Goal: Task Accomplishment & Management: Use online tool/utility

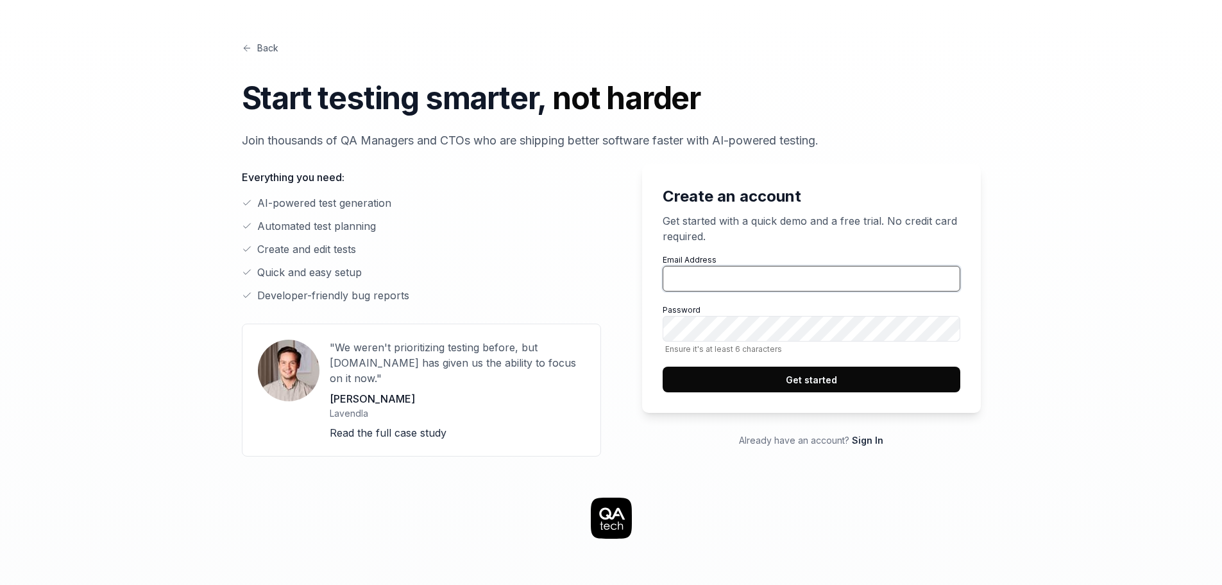
click at [770, 273] on input "Email Address" at bounding box center [812, 279] width 298 height 26
click at [757, 289] on input "abdulh" at bounding box center [812, 279] width 298 height 26
paste input "lh.lllh@gmail.com"
type input "abdlh.lllh@gmail.com"
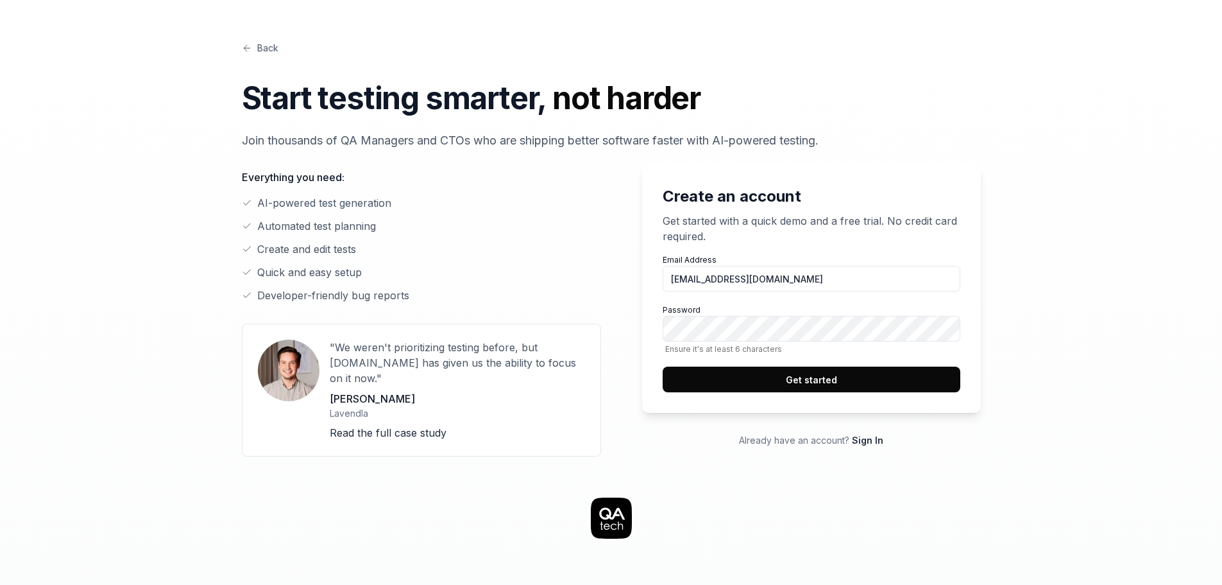
click at [868, 441] on link "Sign In" at bounding box center [867, 439] width 31 height 11
click at [782, 271] on input "Email Address" at bounding box center [812, 279] width 298 height 26
paste input "abdlh.lllh@gmail.com"
type input "abdlh.lllh@gmail.com"
click at [663, 366] on button "Get started" at bounding box center [812, 379] width 298 height 26
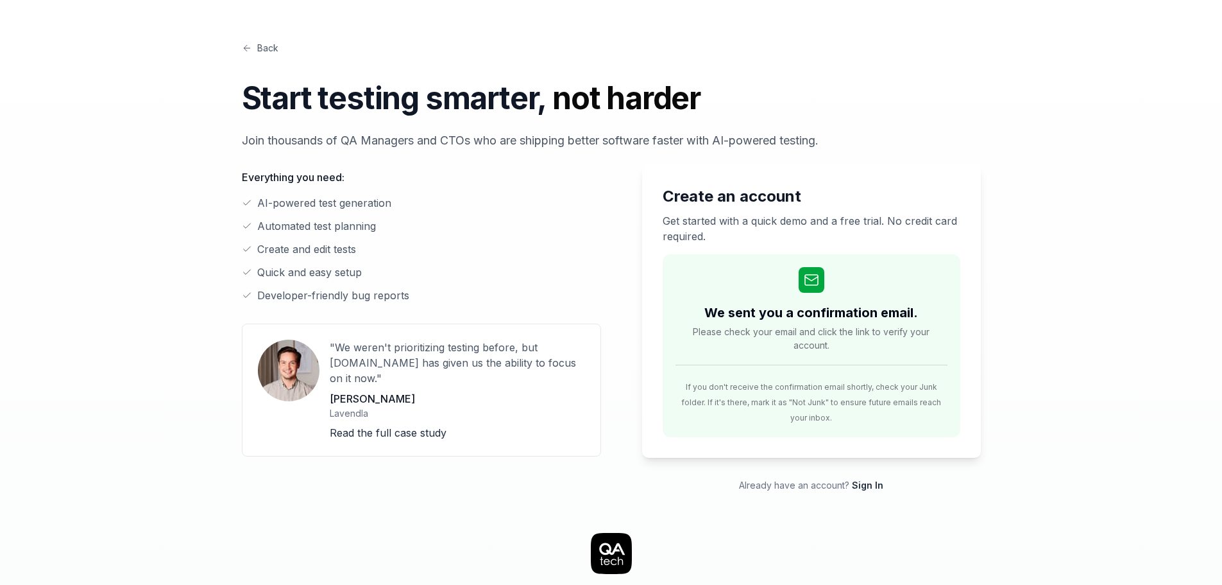
click at [252, 47] on link "Back" at bounding box center [260, 47] width 37 height 13
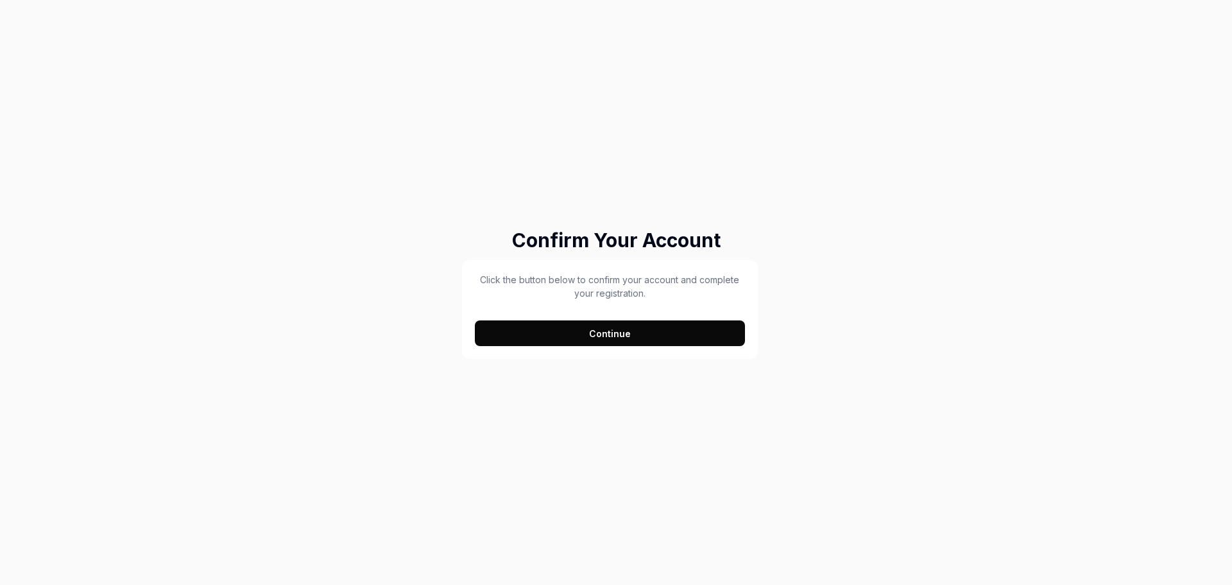
click at [618, 332] on button "Continue" at bounding box center [610, 333] width 270 height 26
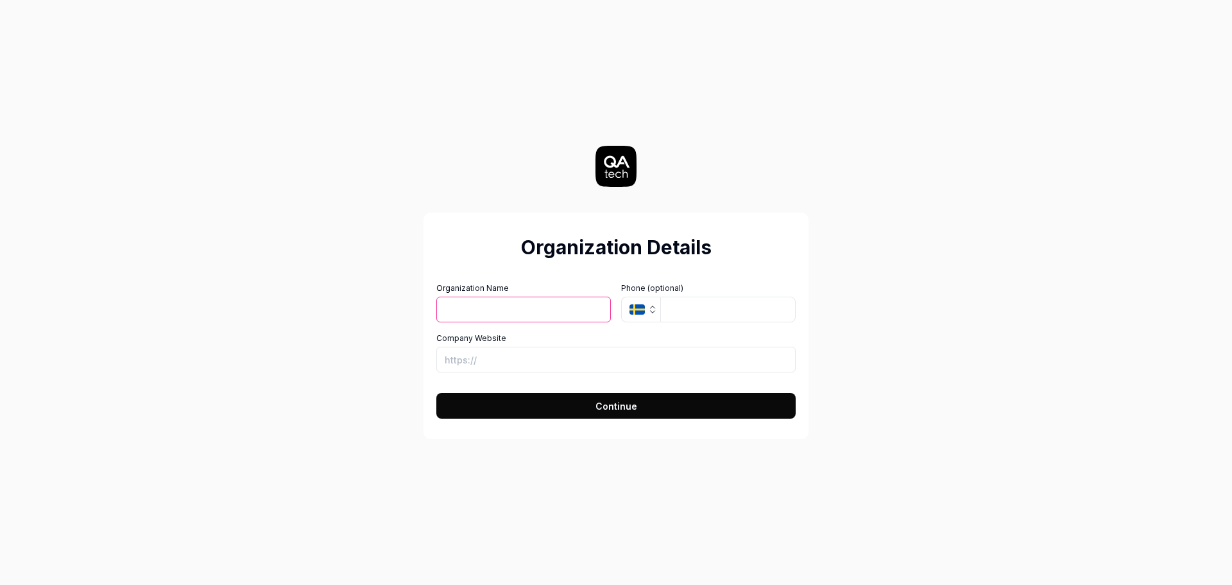
click at [524, 317] on input "Organization Name" at bounding box center [523, 309] width 175 height 26
click at [698, 307] on input "tel" at bounding box center [727, 309] width 135 height 26
click at [654, 313] on icon "button" at bounding box center [652, 309] width 10 height 10
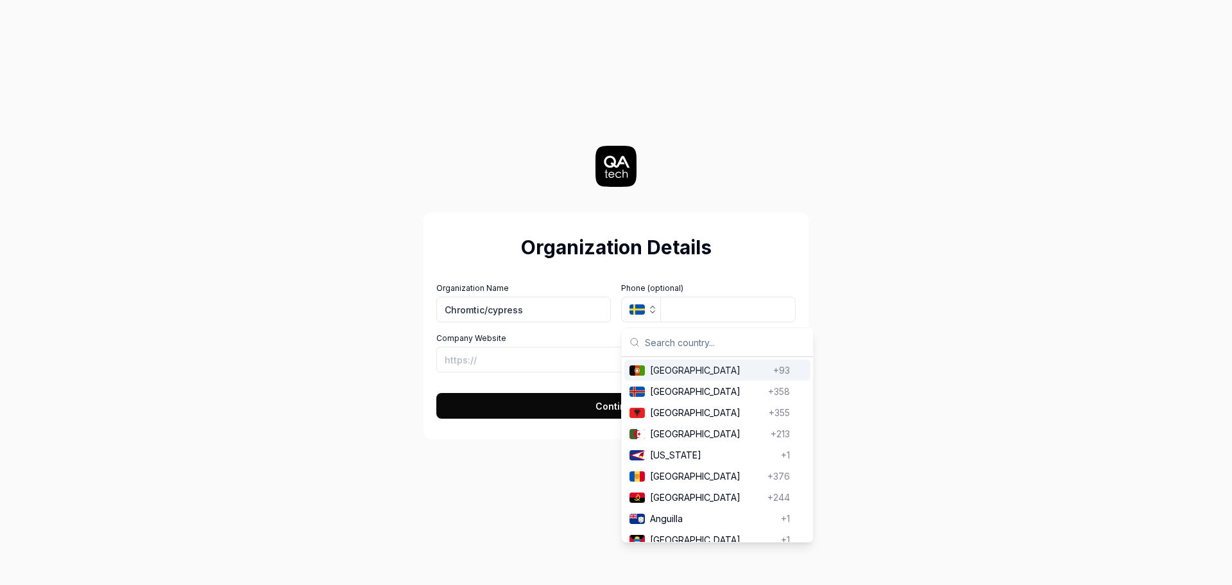
click at [356, 354] on div "Organization Details Organization Name Chromtic/cypress Organization Logo (Squa…" at bounding box center [616, 292] width 575 height 585
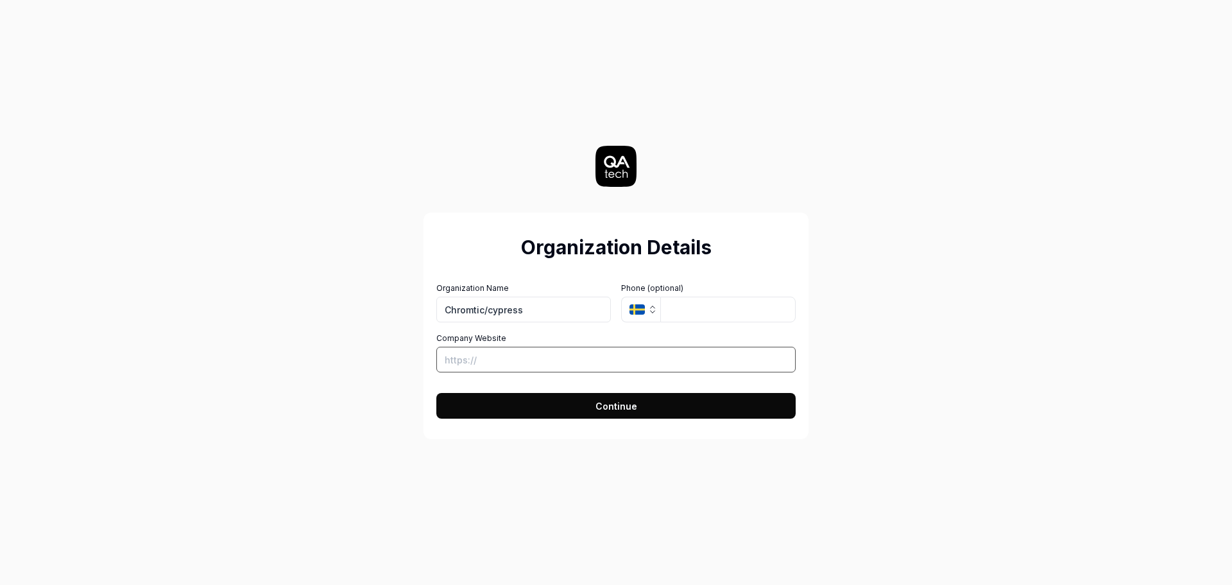
click at [542, 363] on input "Company Website" at bounding box center [615, 360] width 359 height 26
drag, startPoint x: 544, startPoint y: 309, endPoint x: 391, endPoint y: 291, distance: 153.7
click at [391, 291] on div "Organization Details Organization Name Chromtic/cypress Organization Logo (Squa…" at bounding box center [616, 292] width 575 height 585
type input "almuraba"
click at [499, 359] on input "Company Website" at bounding box center [615, 360] width 359 height 26
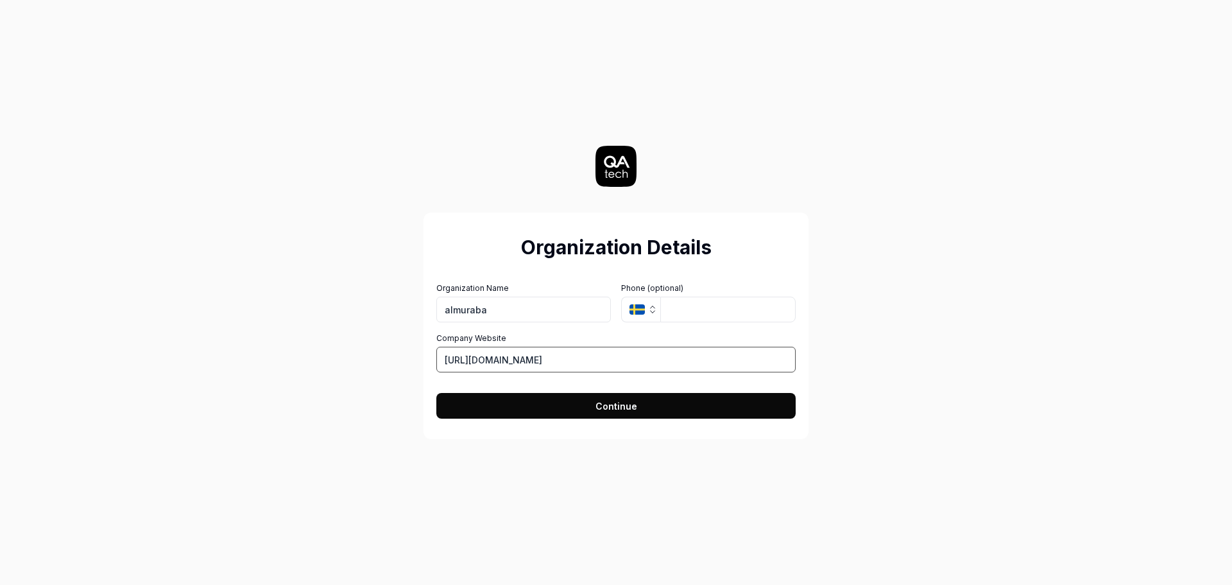
drag, startPoint x: 499, startPoint y: 361, endPoint x: 476, endPoint y: 363, distance: 22.6
click at [476, 363] on input "https://dmis.muraba.dev/doctor/login?to=/" at bounding box center [615, 360] width 359 height 26
type input "https://muraba.dev/doctor/login?to=/"
click at [501, 407] on button "Continue" at bounding box center [615, 406] width 359 height 26
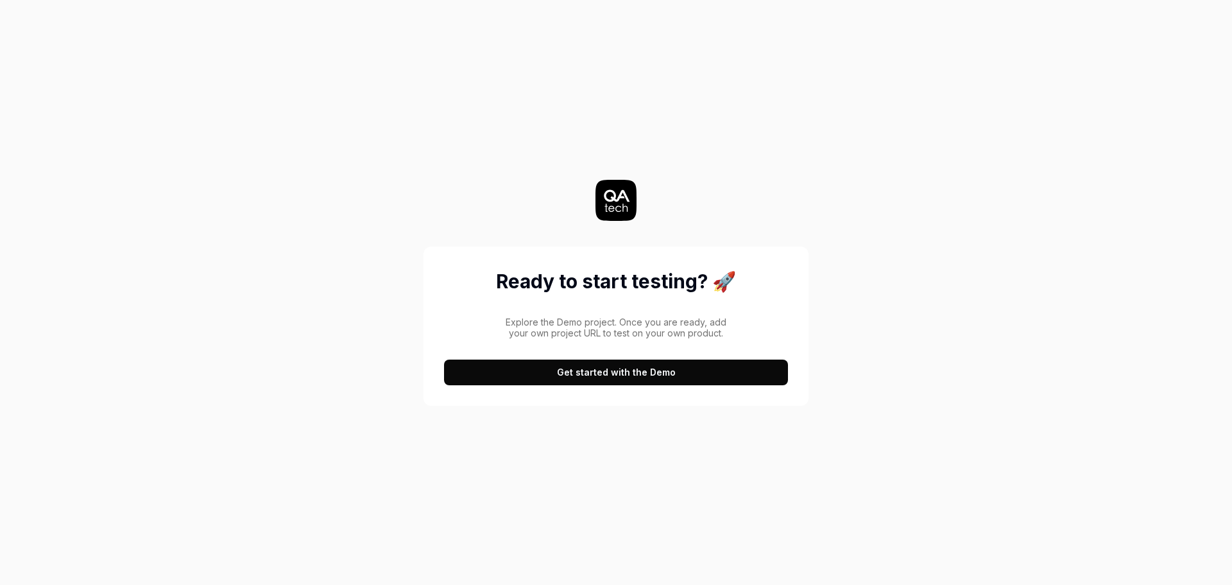
click at [673, 378] on button "Get started with the Demo" at bounding box center [616, 372] width 344 height 26
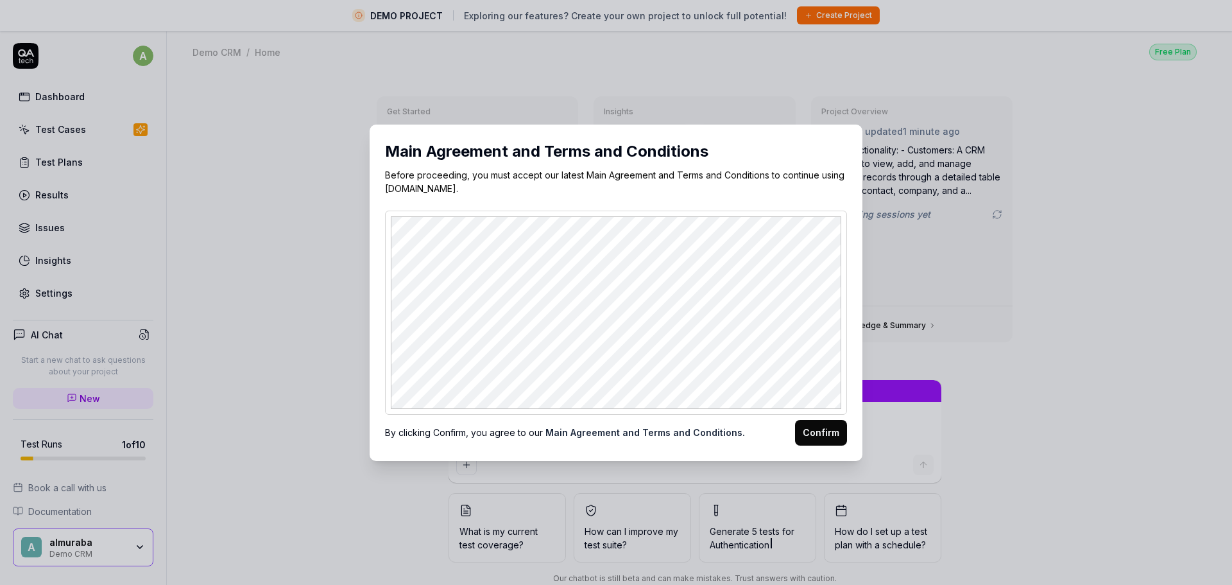
click at [818, 433] on button "Confirm" at bounding box center [821, 433] width 52 height 26
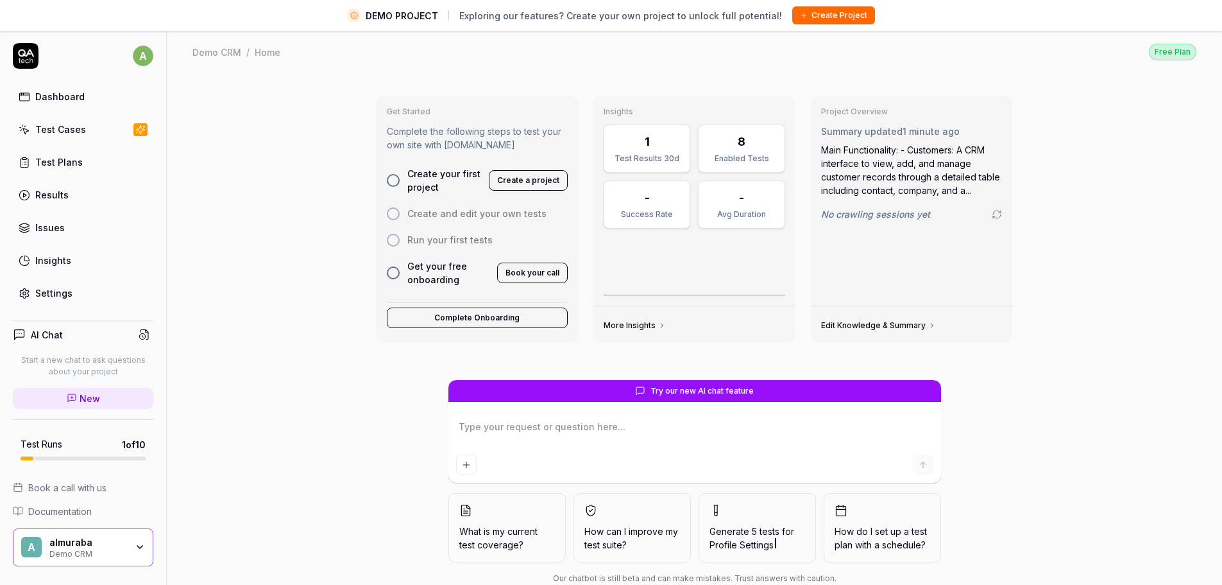
click at [398, 184] on div at bounding box center [393, 180] width 13 height 13
click at [393, 178] on div at bounding box center [393, 180] width 13 height 13
click at [529, 180] on button "Create a project" at bounding box center [528, 180] width 79 height 21
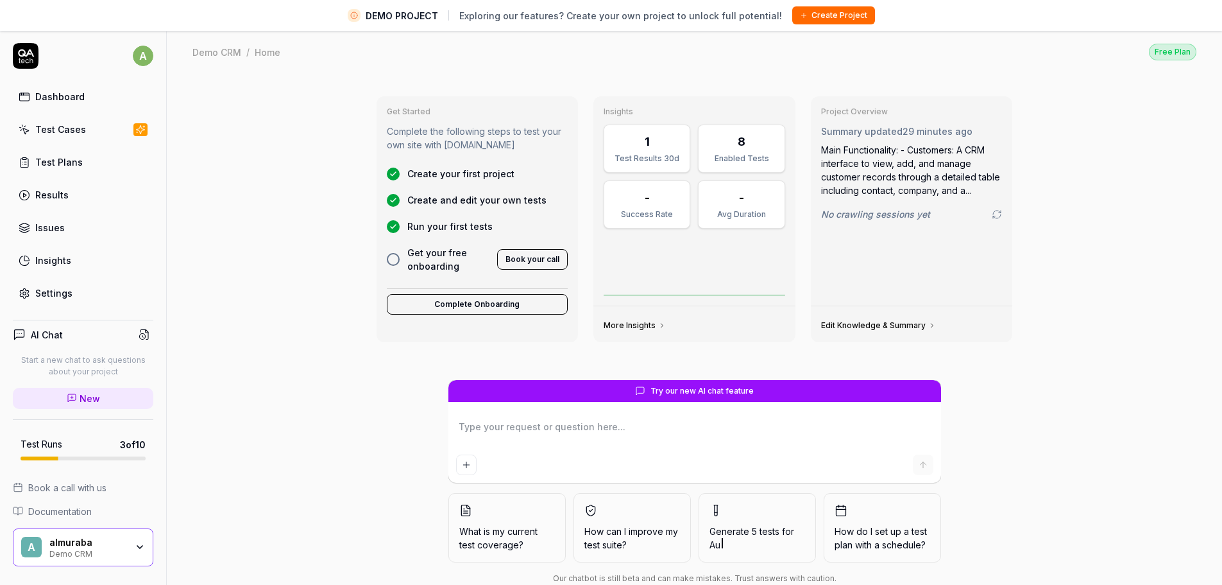
type textarea "*"
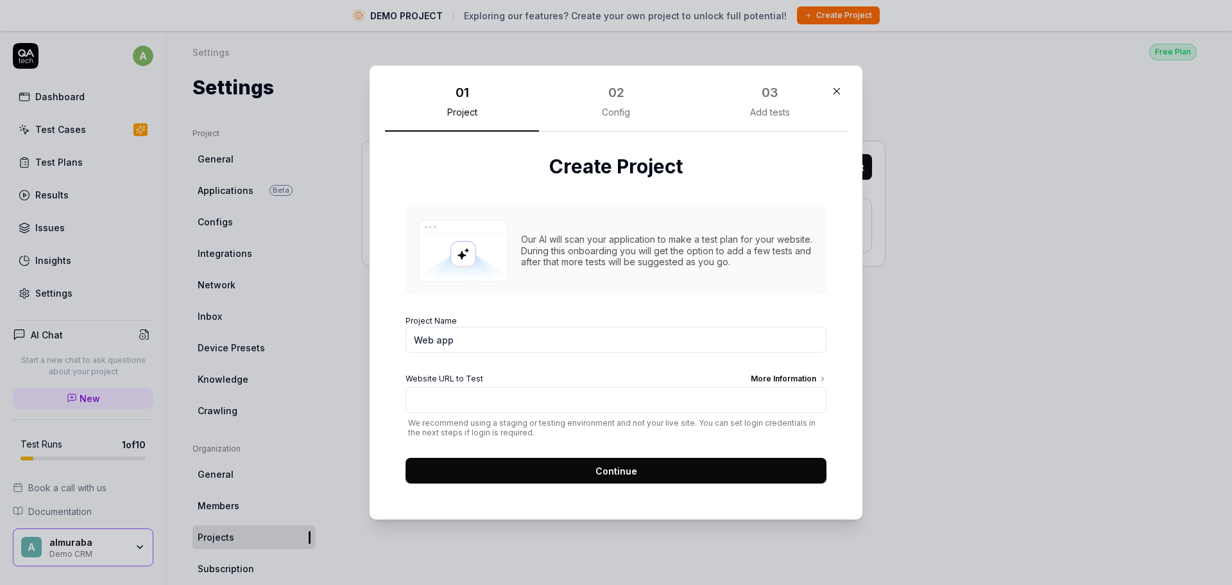
type input "d"
drag, startPoint x: 445, startPoint y: 343, endPoint x: 434, endPoint y: 342, distance: 11.6
click at [434, 342] on input "dmis qa test" at bounding box center [616, 340] width 421 height 26
type input "dmis QA.test"
click at [465, 404] on input "Website URL to Test More Information" at bounding box center [616, 400] width 421 height 26
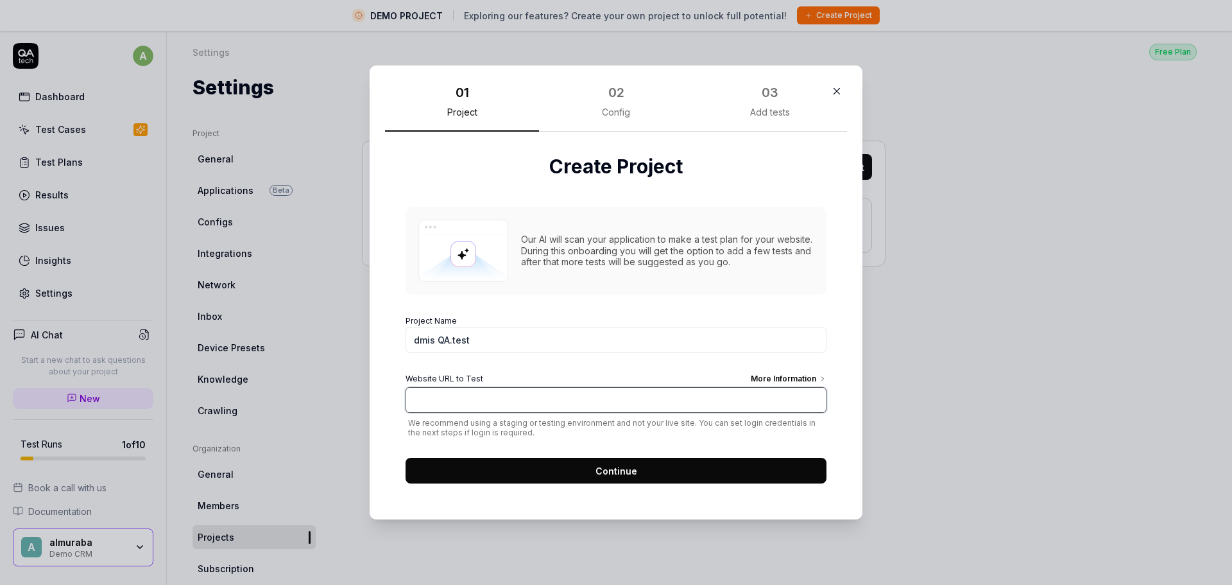
paste input "https://dmis-admin.muraba.dev/"
type input "https://dmis-admin.muraba.dev/"
click at [584, 468] on button "Continue" at bounding box center [616, 471] width 421 height 26
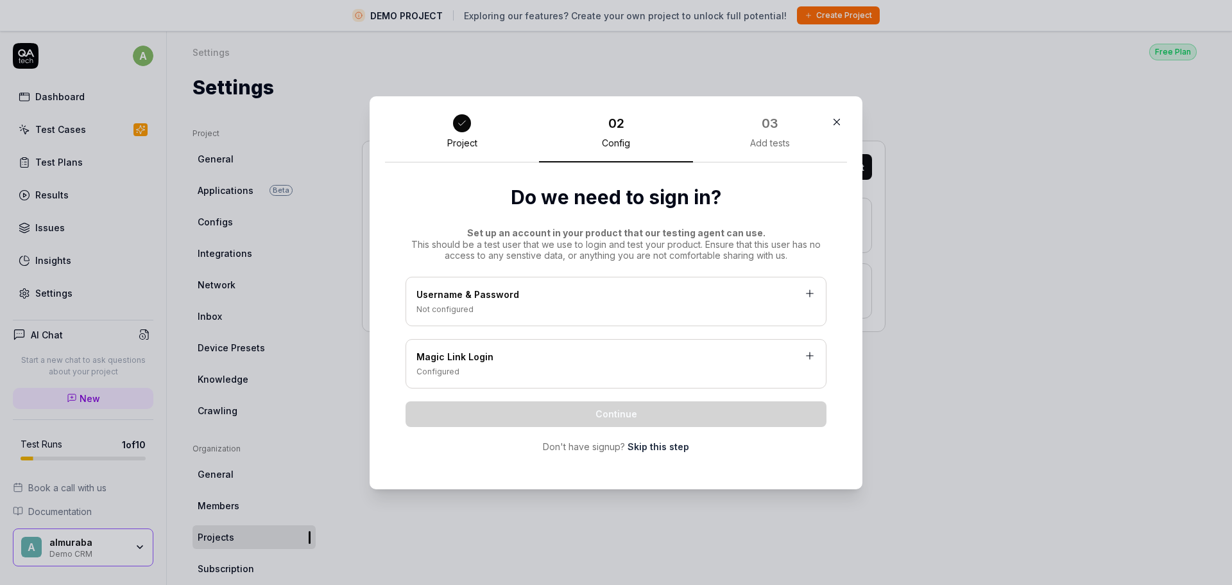
click at [656, 301] on div "Username & Password" at bounding box center [615, 295] width 399 height 16
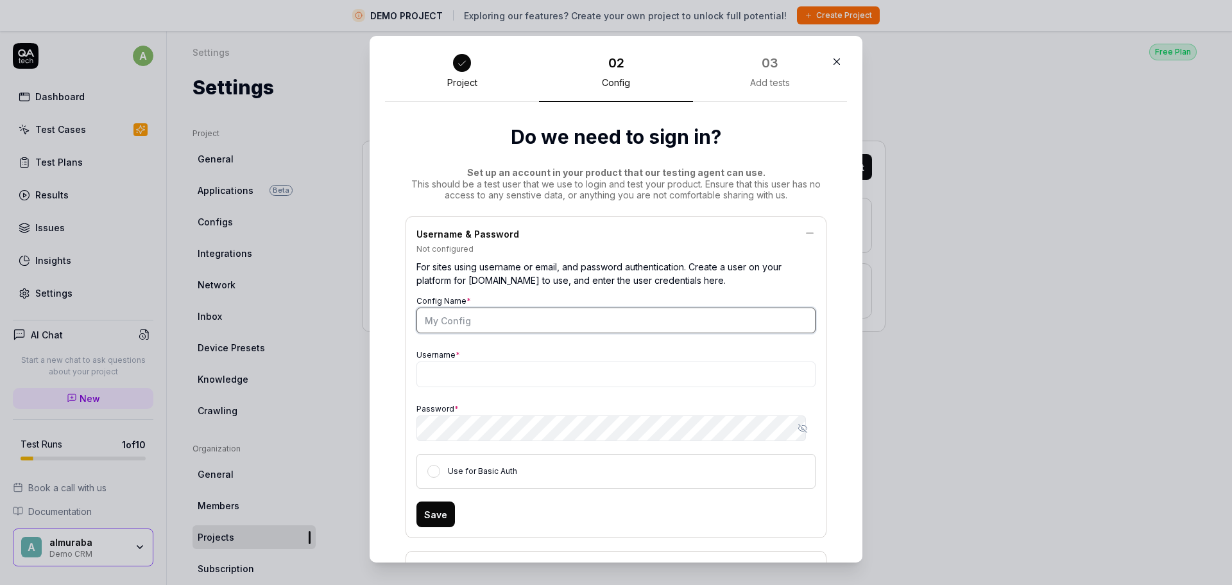
click at [652, 327] on input "Config Name *" at bounding box center [615, 320] width 399 height 26
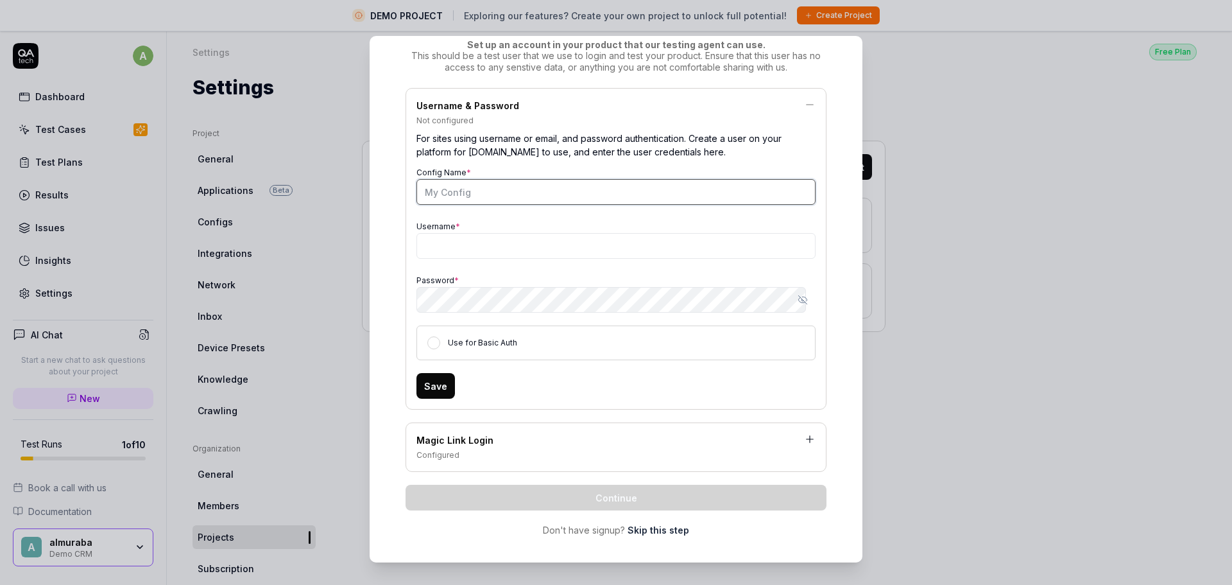
scroll to position [139, 0]
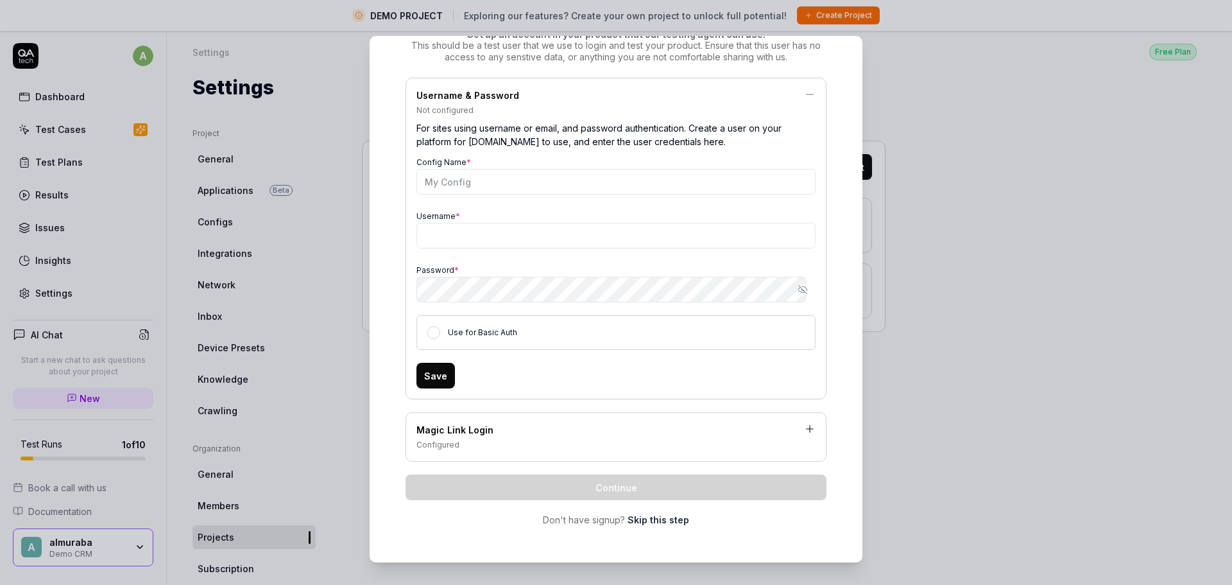
click at [467, 334] on label "Use for Basic Auth" at bounding box center [482, 332] width 69 height 10
click at [440, 334] on button "Use for Basic Auth" at bounding box center [433, 332] width 13 height 13
click at [467, 334] on label "Use for Basic Auth" at bounding box center [482, 332] width 69 height 10
click at [440, 334] on button "Use for Basic Auth" at bounding box center [433, 332] width 13 height 13
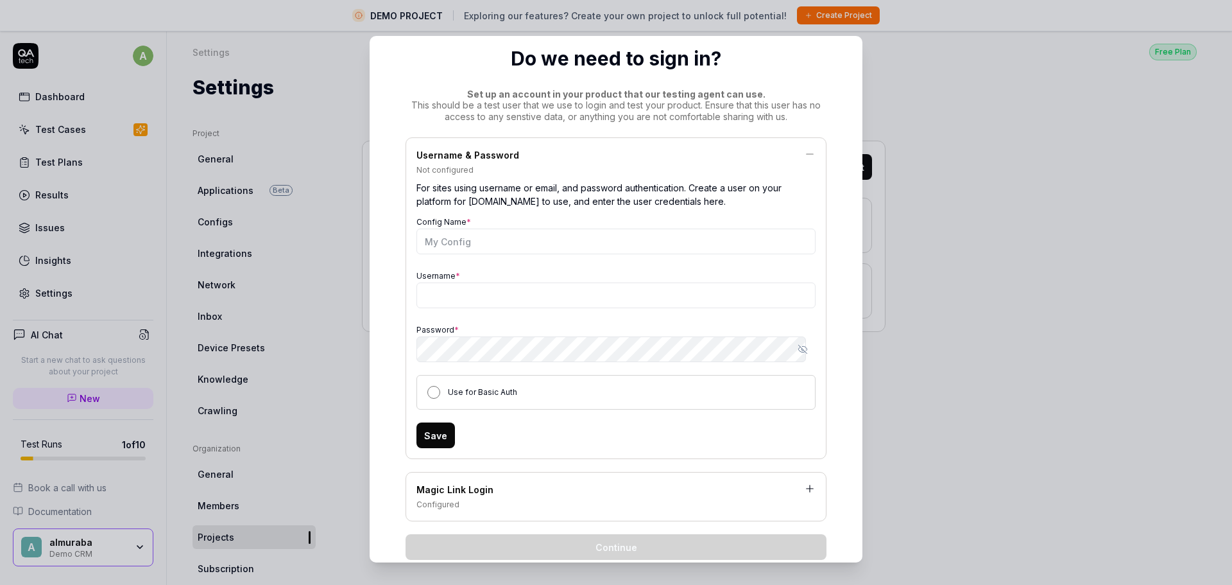
scroll to position [53, 0]
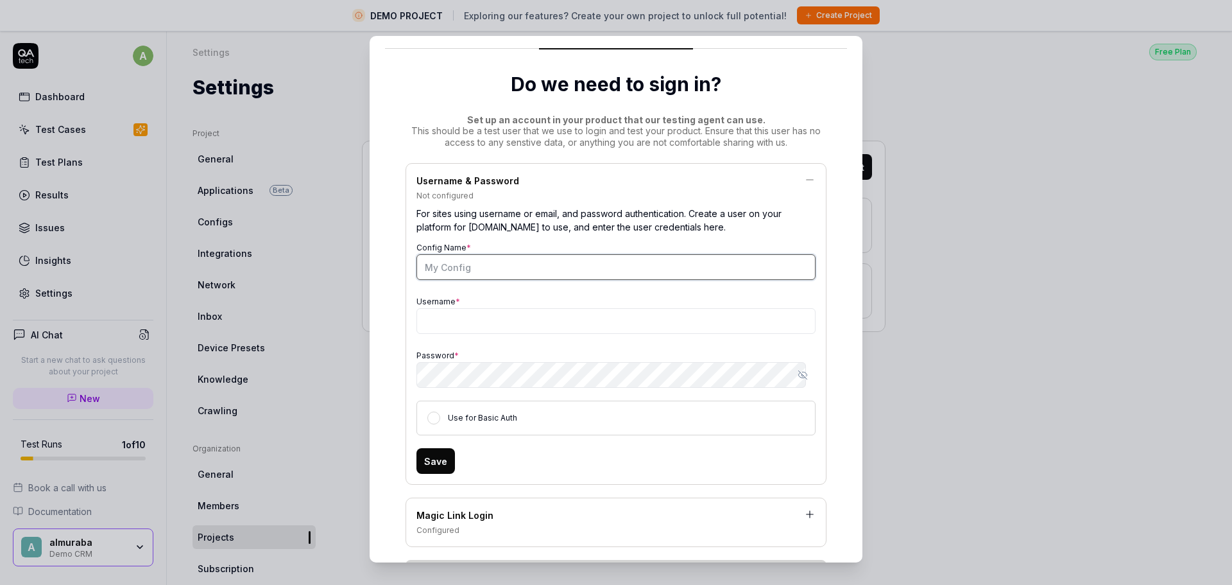
click at [468, 273] on input "Config Name *" at bounding box center [615, 267] width 399 height 26
click at [518, 267] on input "Config Name *" at bounding box center [615, 267] width 399 height 26
click at [517, 313] on input "Username *" at bounding box center [615, 321] width 399 height 26
paste input "qatest@qatest.com"
type input "qatest@qatest.com"
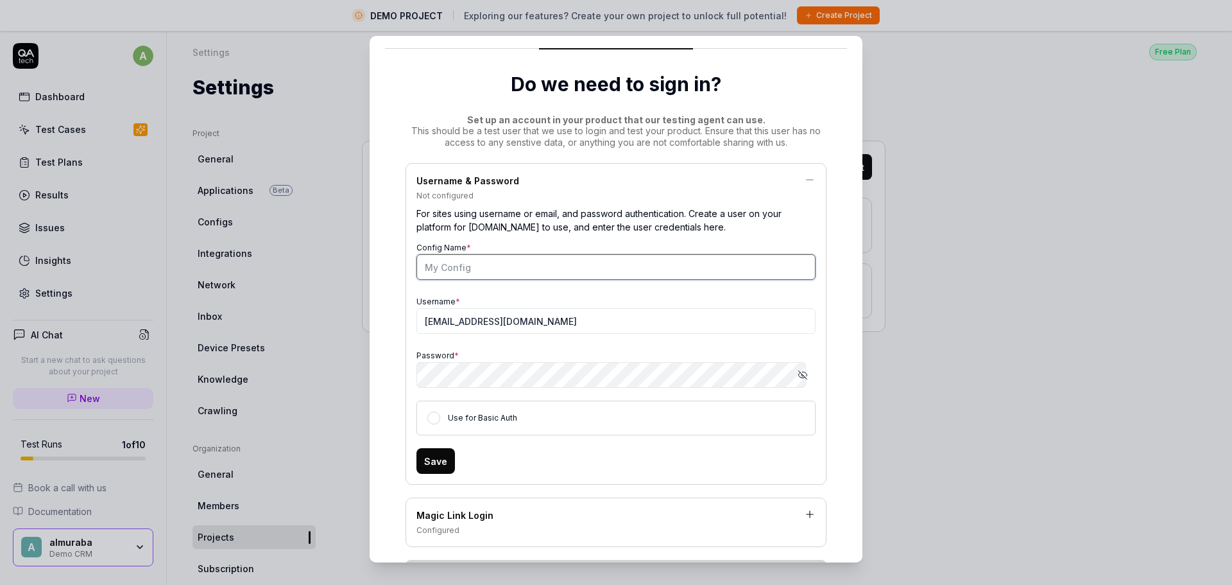
click at [518, 274] on input "Config Name *" at bounding box center [615, 267] width 399 height 26
paste input "qatest@qatest.com"
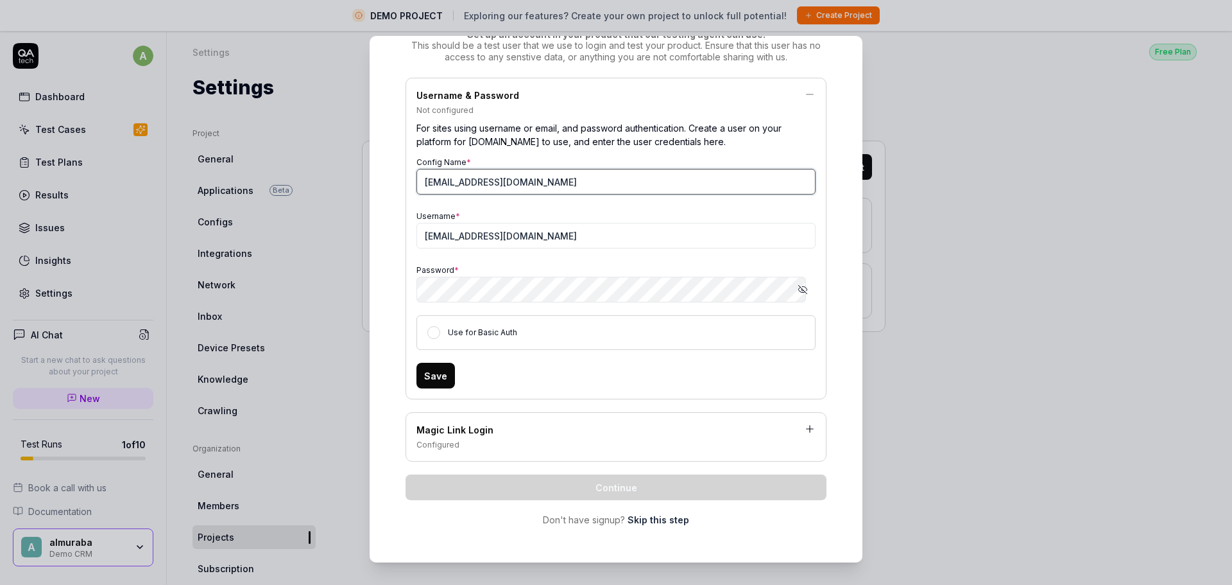
type input "qatest@qatest.com"
click at [429, 334] on button "Use for Basic Auth" at bounding box center [433, 332] width 13 height 13
drag, startPoint x: 426, startPoint y: 379, endPoint x: 433, endPoint y: 388, distance: 11.0
click at [427, 381] on button "Save" at bounding box center [435, 376] width 39 height 26
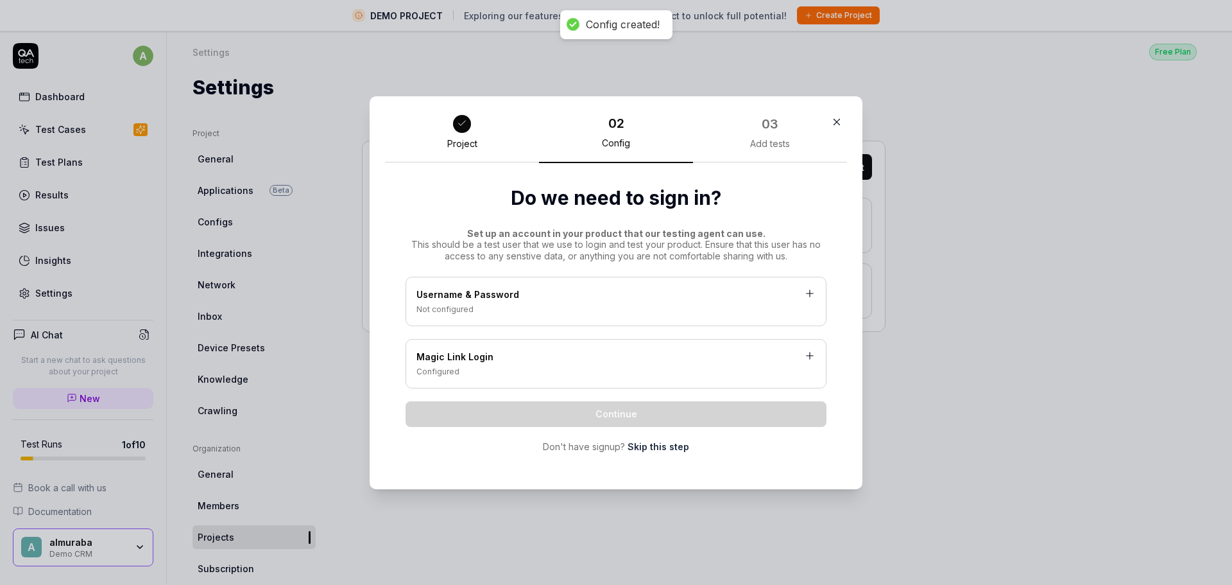
scroll to position [0, 0]
click at [438, 376] on div "Configured" at bounding box center [615, 372] width 399 height 12
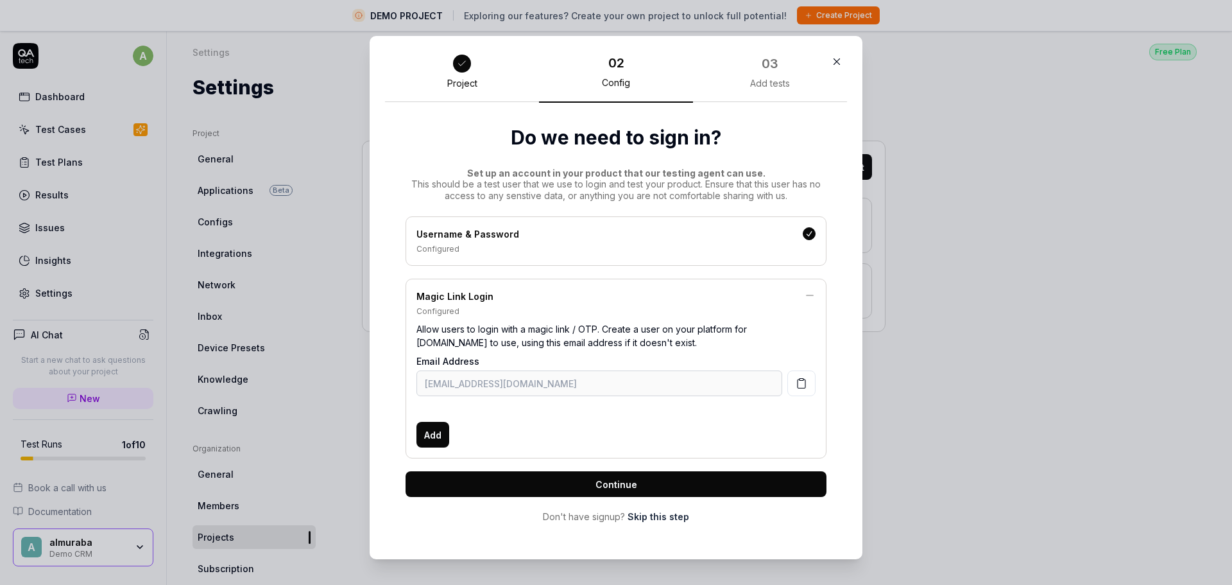
click at [619, 488] on span "Continue" at bounding box center [616, 483] width 42 height 13
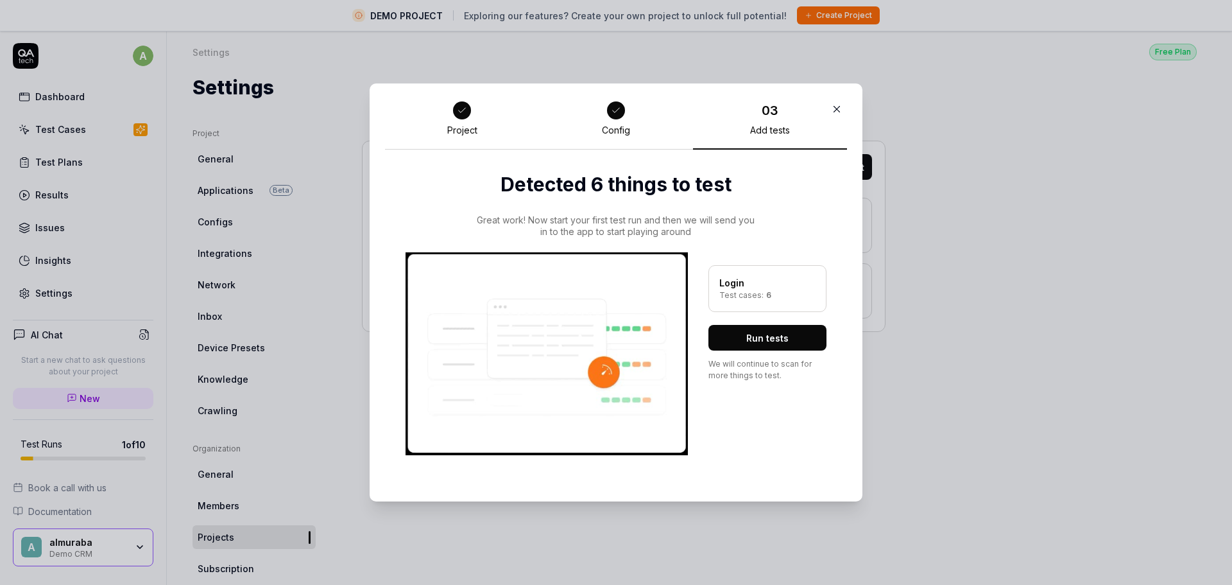
click at [775, 346] on button "Run tests" at bounding box center [767, 338] width 118 height 26
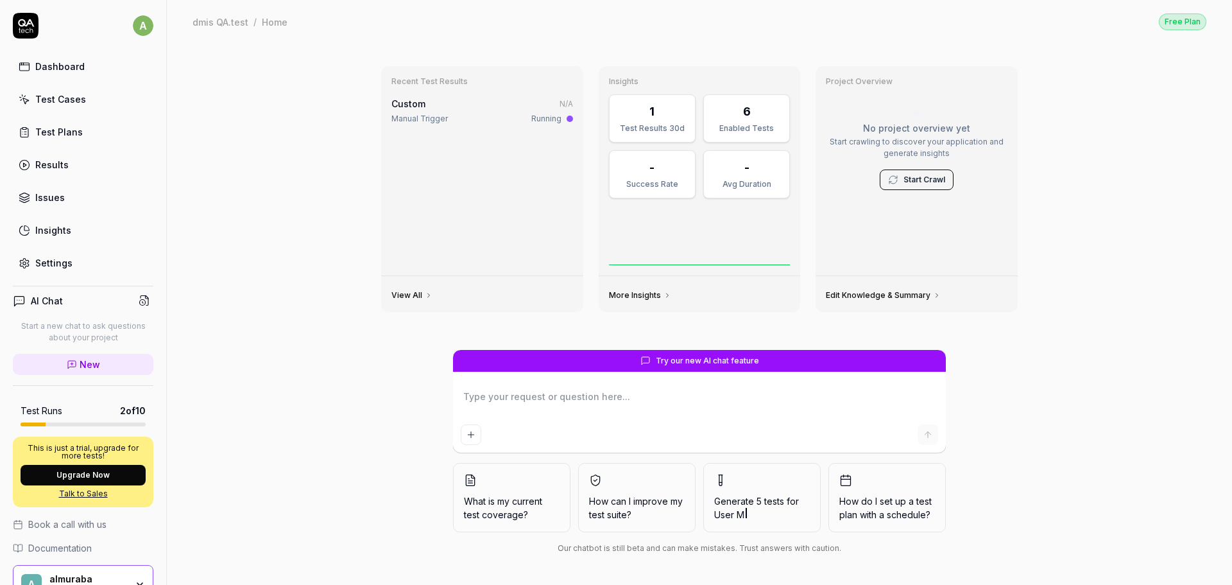
click at [478, 112] on div "Custom N/A Manual Trigger Running" at bounding box center [482, 111] width 182 height 28
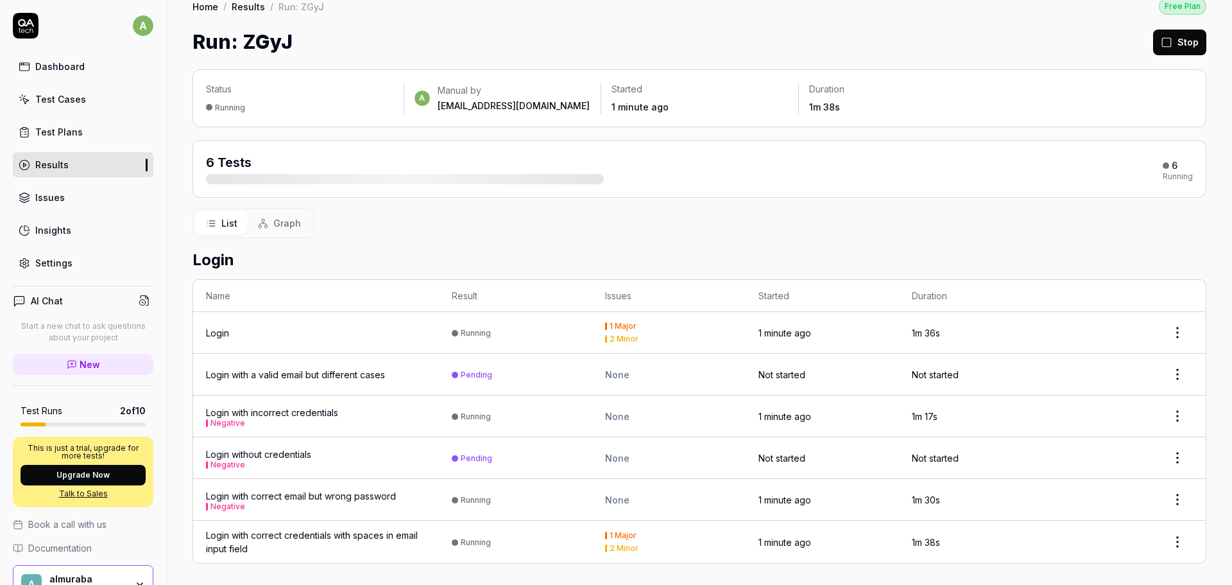
scroll to position [20, 0]
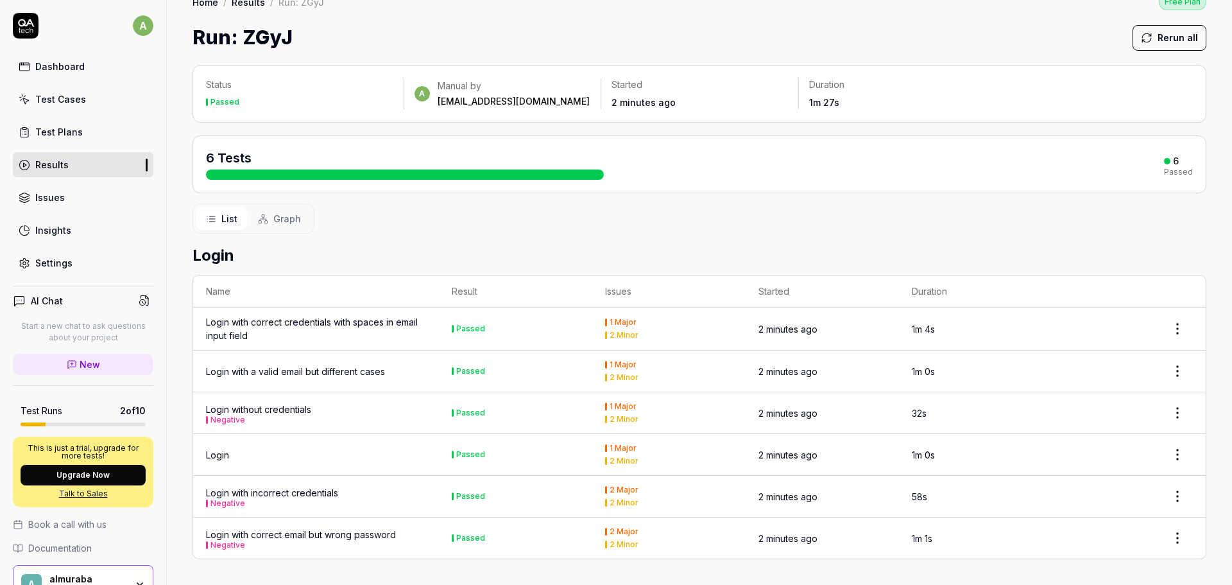
click at [243, 332] on div "Login with correct credentials with spaces in email input field" at bounding box center [316, 328] width 220 height 27
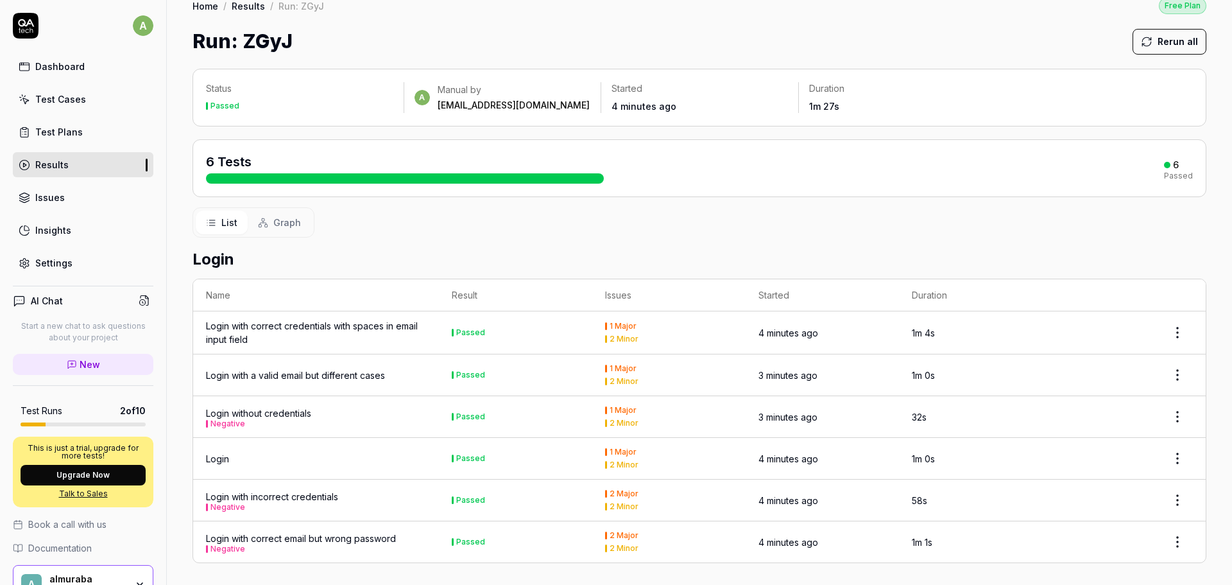
scroll to position [20, 0]
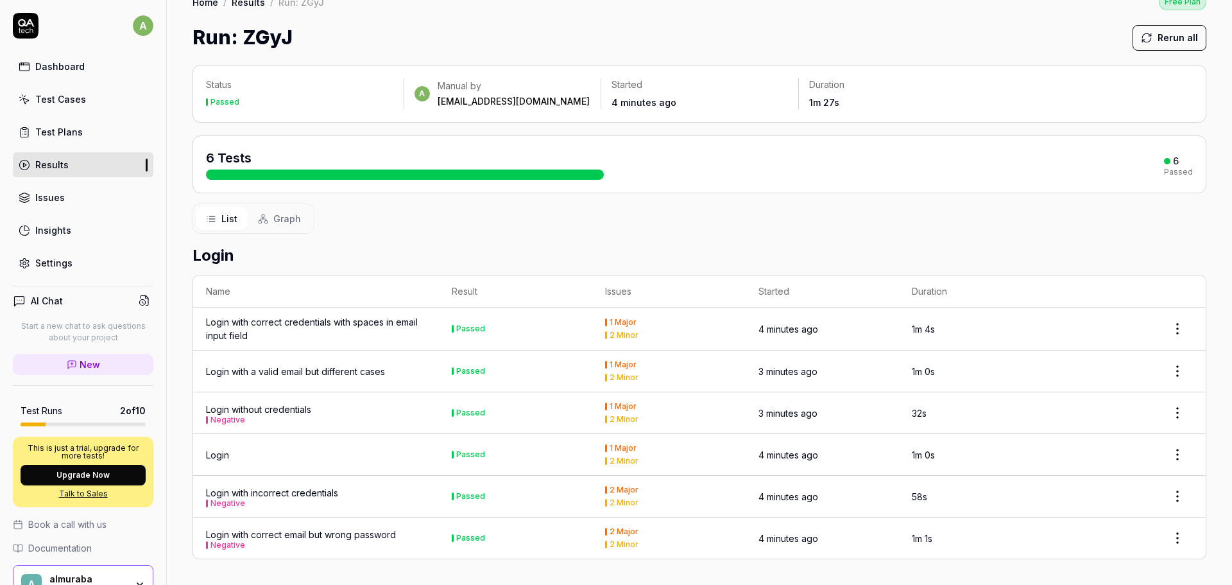
click at [359, 504] on div "Login with incorrect credentials Negative" at bounding box center [316, 496] width 220 height 21
click at [230, 493] on div "Login with incorrect credentials Negative" at bounding box center [272, 496] width 132 height 21
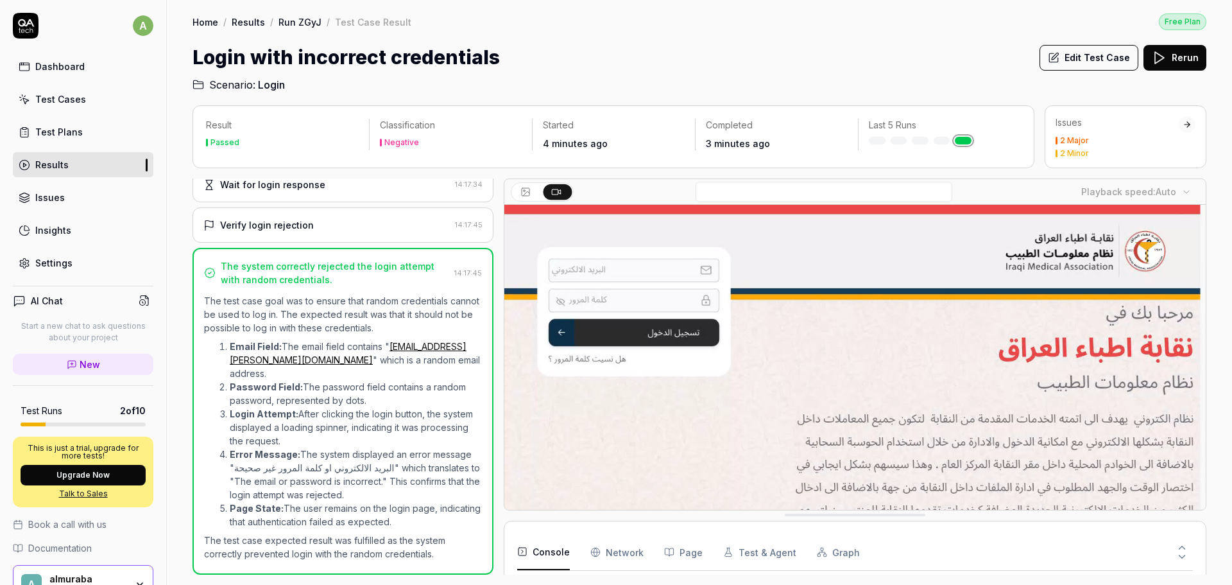
scroll to position [47, 0]
click at [1161, 126] on div "Issues" at bounding box center [1117, 122] width 123 height 13
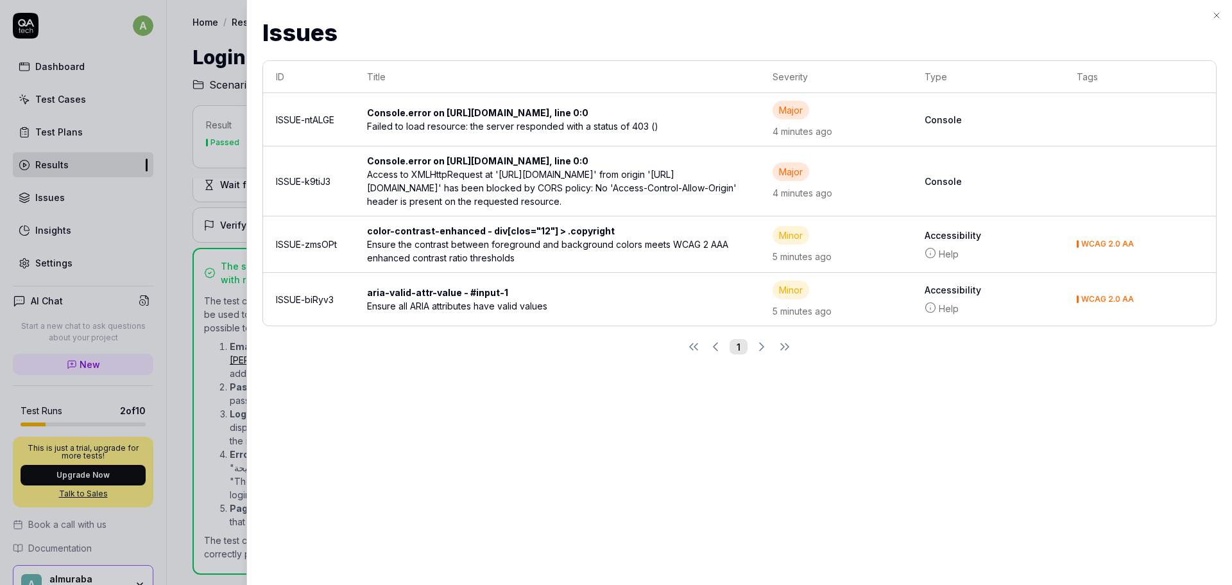
click at [1210, 17] on h2 "Issues" at bounding box center [739, 32] width 954 height 35
click at [1226, 13] on div "Issues Issues ID Title Severity Type Tags ISSUE-ntALGE Console.error on https:/…" at bounding box center [739, 292] width 986 height 585
click at [1215, 12] on icon "button" at bounding box center [1217, 15] width 10 height 10
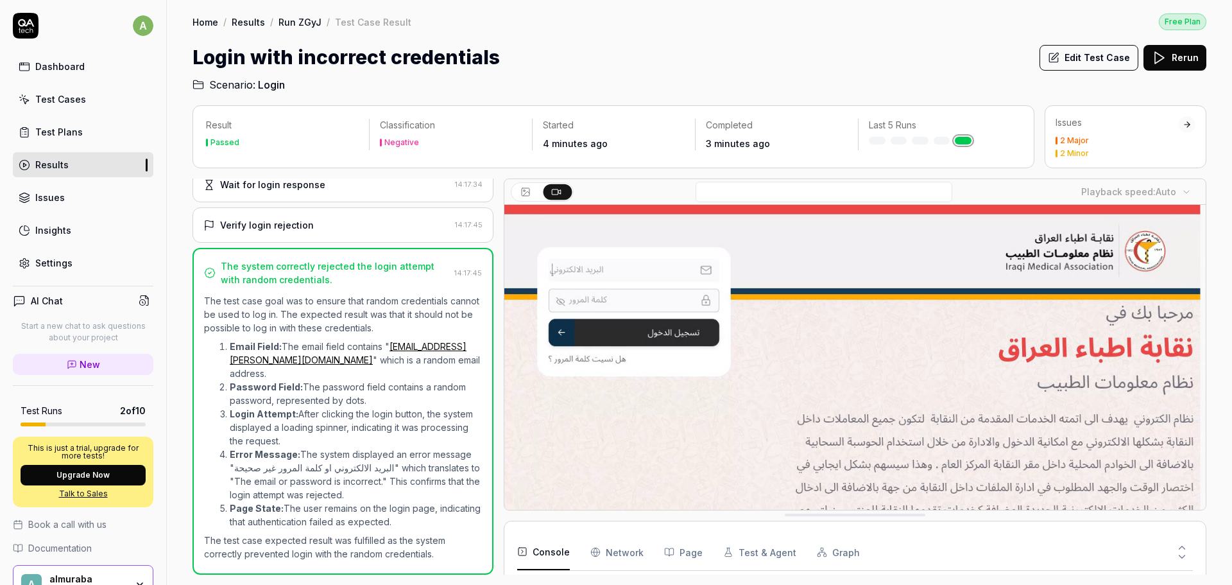
click at [64, 197] on link "Issues" at bounding box center [83, 197] width 141 height 25
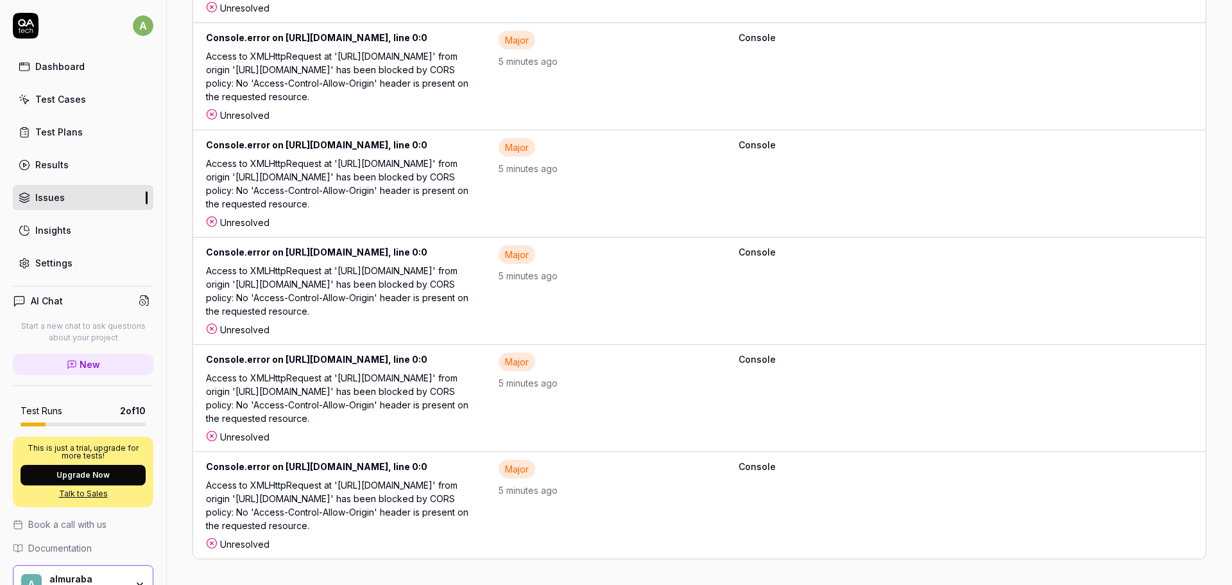
scroll to position [678, 0]
click at [77, 92] on link "Test Cases" at bounding box center [83, 99] width 141 height 25
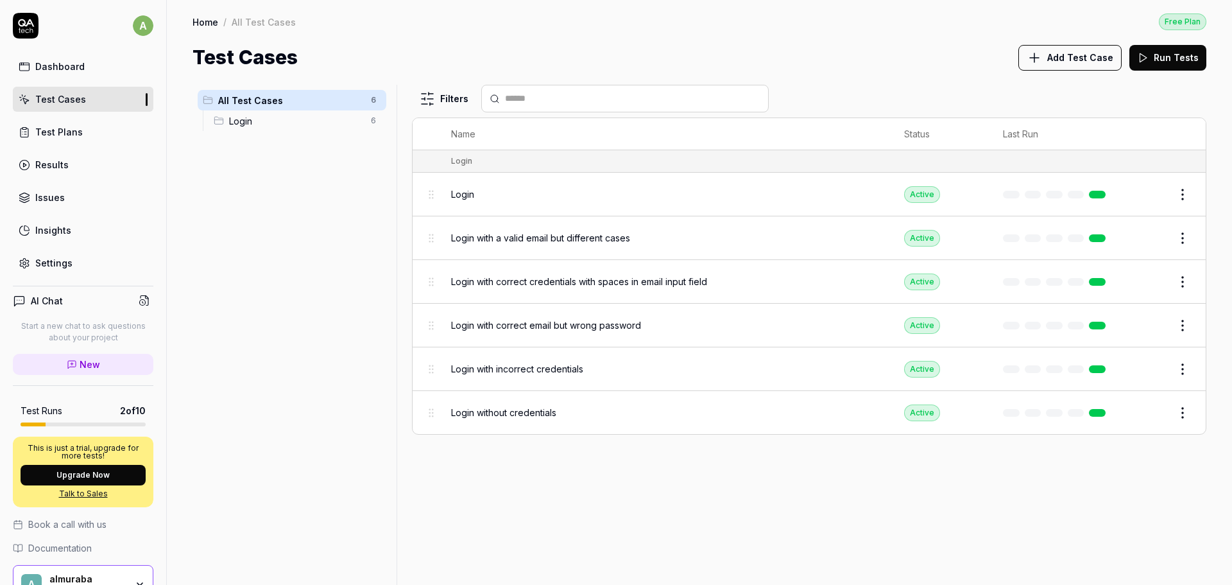
click at [1060, 60] on span "Add Test Case" at bounding box center [1080, 57] width 66 height 13
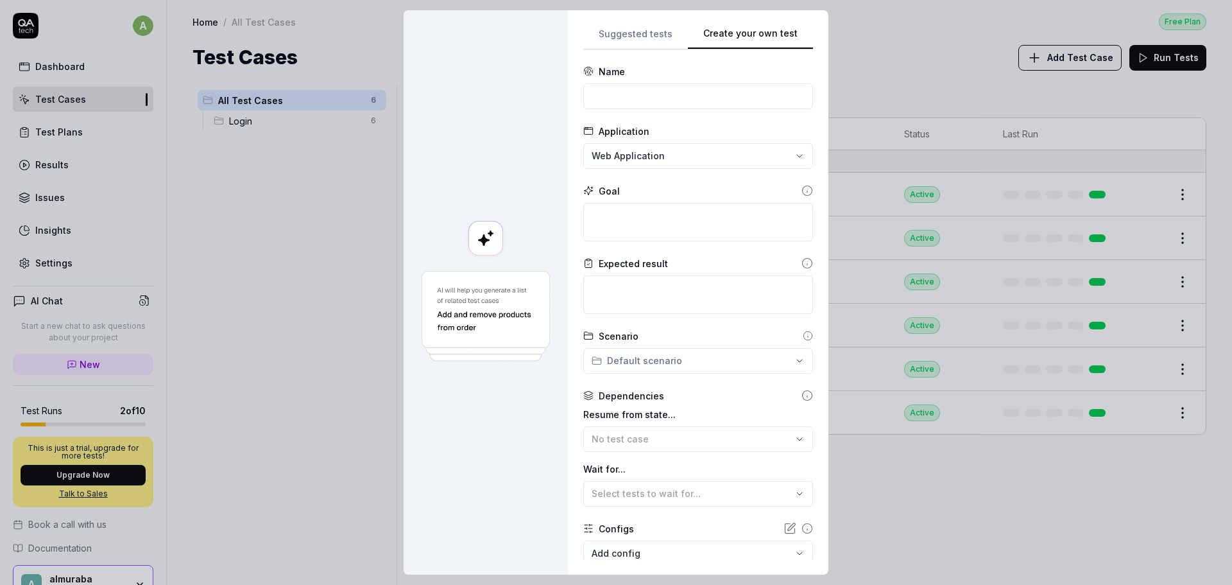
click at [801, 158] on div "**********" at bounding box center [698, 292] width 230 height 533
click at [626, 24] on div "**********" at bounding box center [698, 292] width 261 height 564
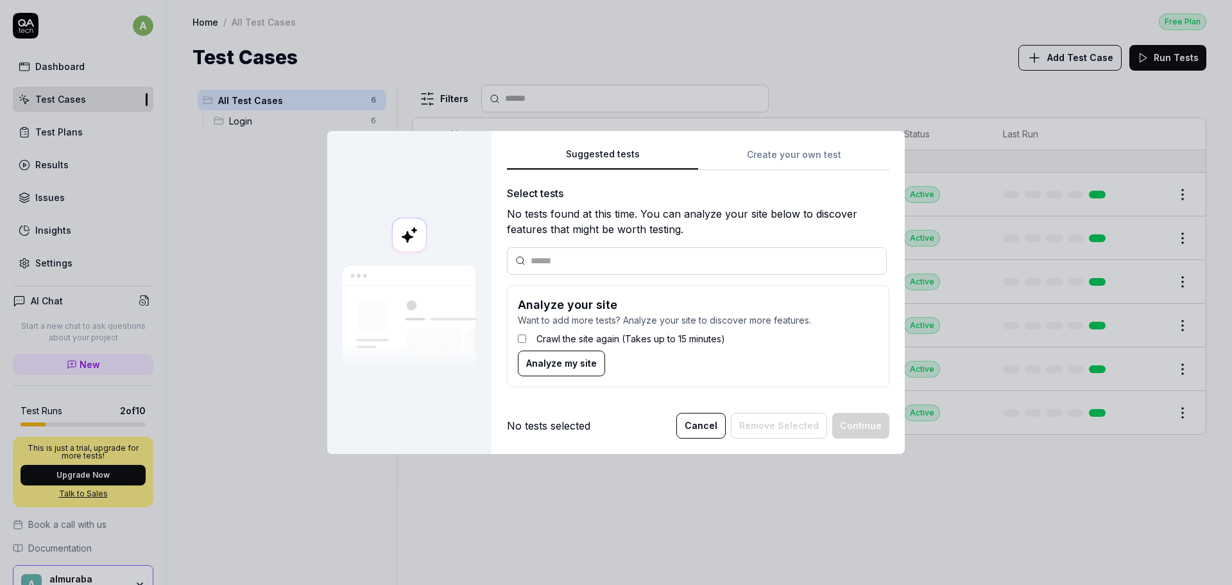
click at [627, 28] on div "Suggested tests Suggested tests Create your own test Select tests No tests foun…" at bounding box center [616, 292] width 1232 height 585
click at [558, 360] on span "Analyze my site" at bounding box center [561, 362] width 71 height 13
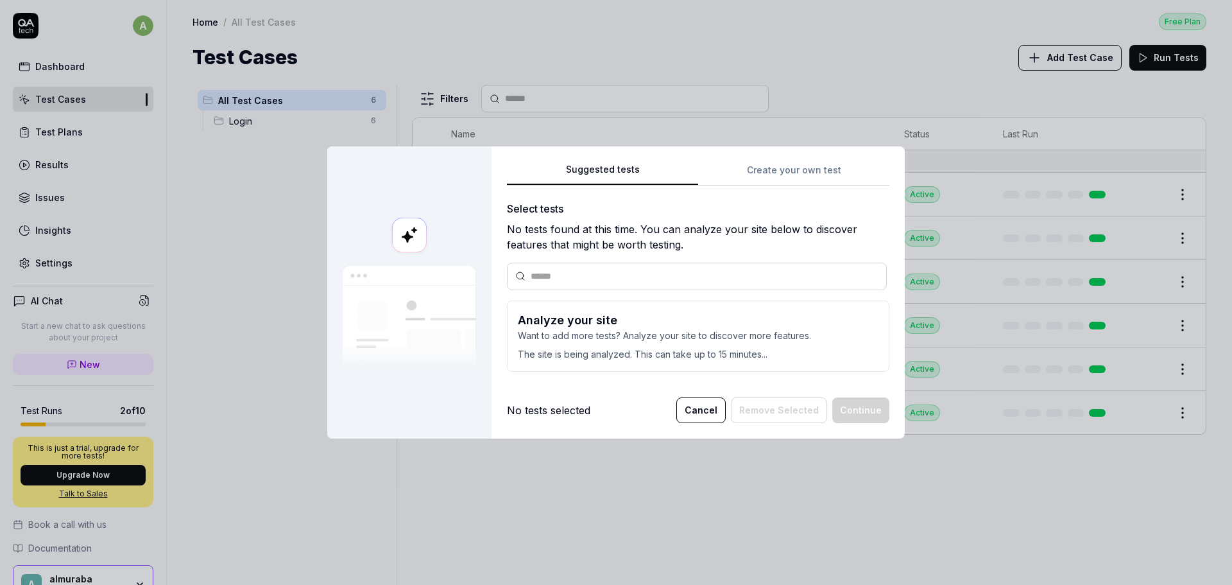
click at [553, 278] on input "text" at bounding box center [705, 276] width 348 height 13
click at [576, 327] on h3 "Analyze your site" at bounding box center [698, 319] width 361 height 17
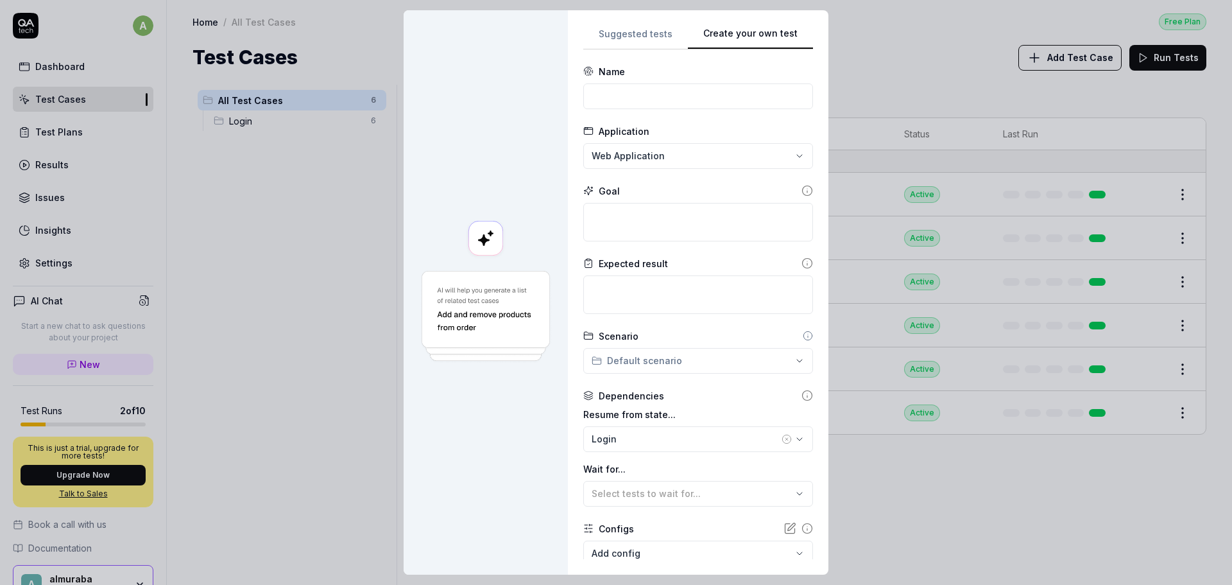
click at [810, 163] on div "**********" at bounding box center [698, 292] width 261 height 564
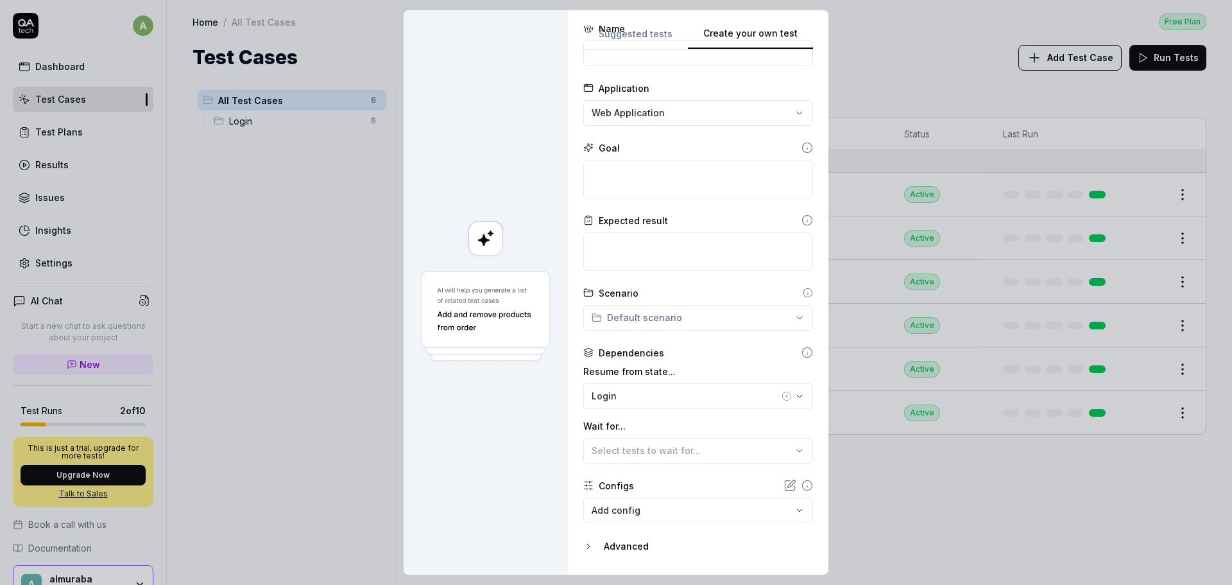
scroll to position [79, 0]
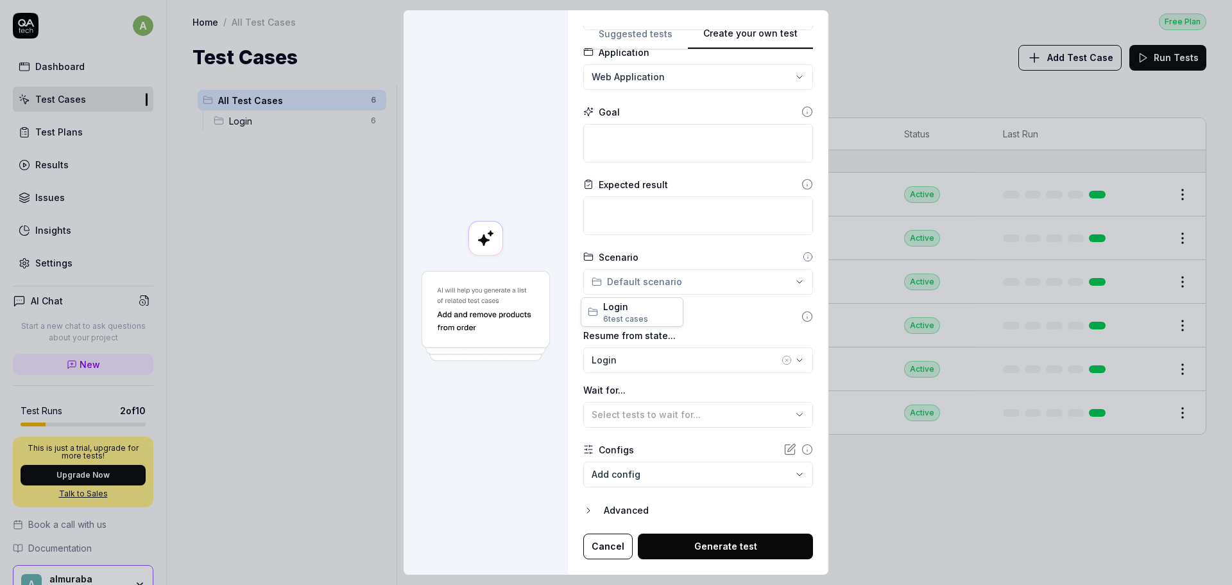
click at [710, 282] on div "**********" at bounding box center [616, 292] width 1232 height 585
click at [714, 310] on div "**********" at bounding box center [616, 292] width 1232 height 585
click at [776, 475] on body "a Dashboard Test Cases Test Plans Results Issues Insights Settings AI Chat Star…" at bounding box center [616, 292] width 1232 height 585
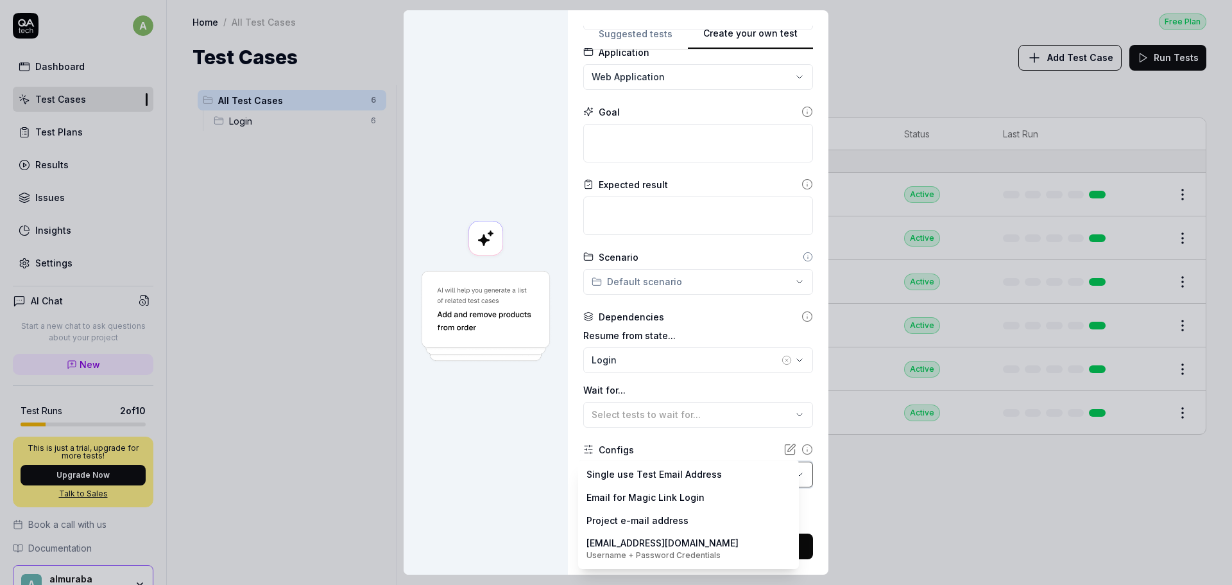
click at [702, 434] on div "**********" at bounding box center [616, 292] width 1232 height 585
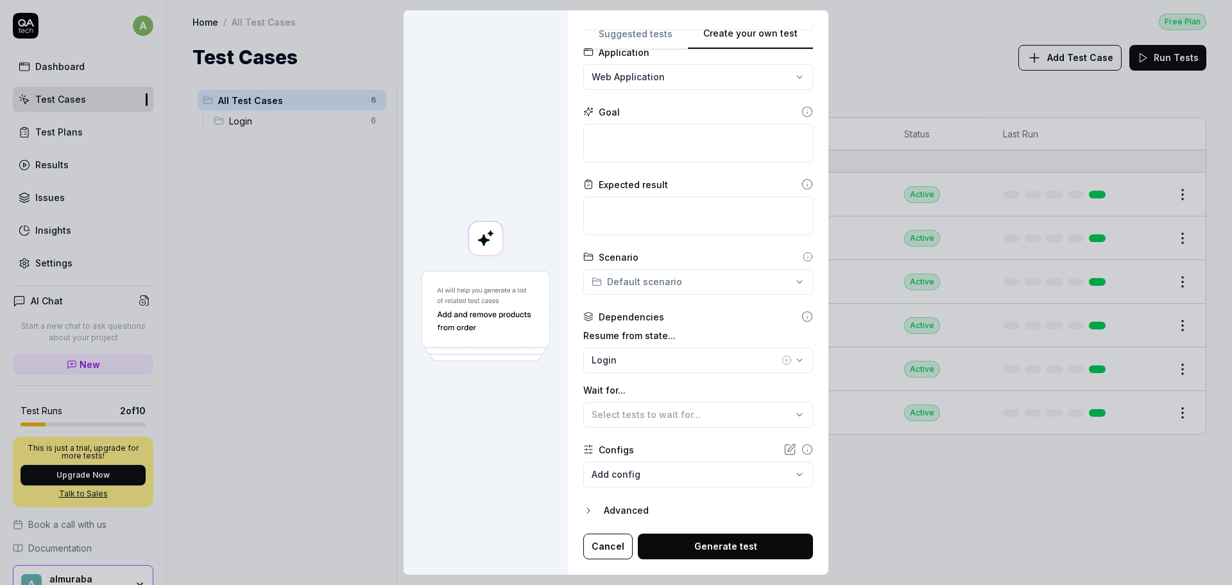
click at [628, 507] on div "Advanced" at bounding box center [708, 509] width 209 height 15
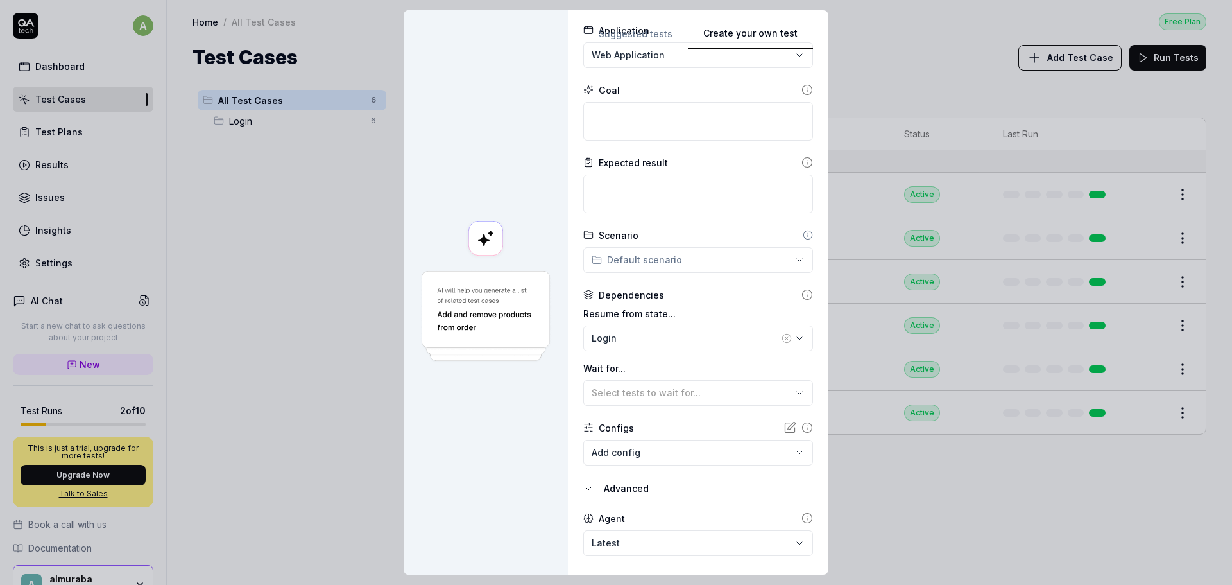
scroll to position [139, 0]
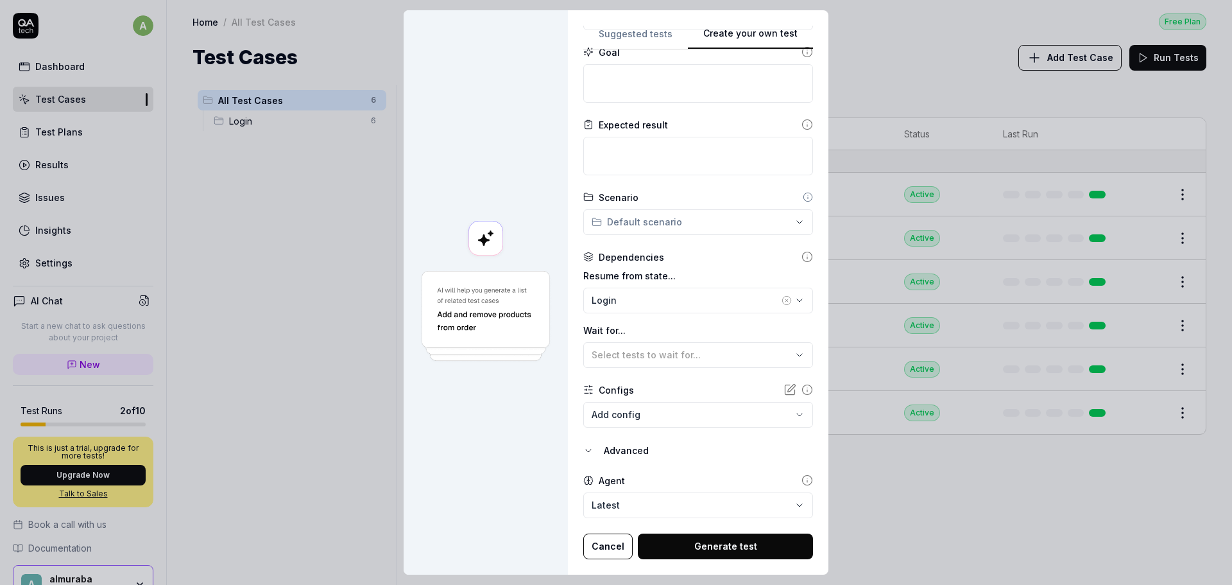
click at [618, 447] on div "Advanced" at bounding box center [708, 450] width 209 height 15
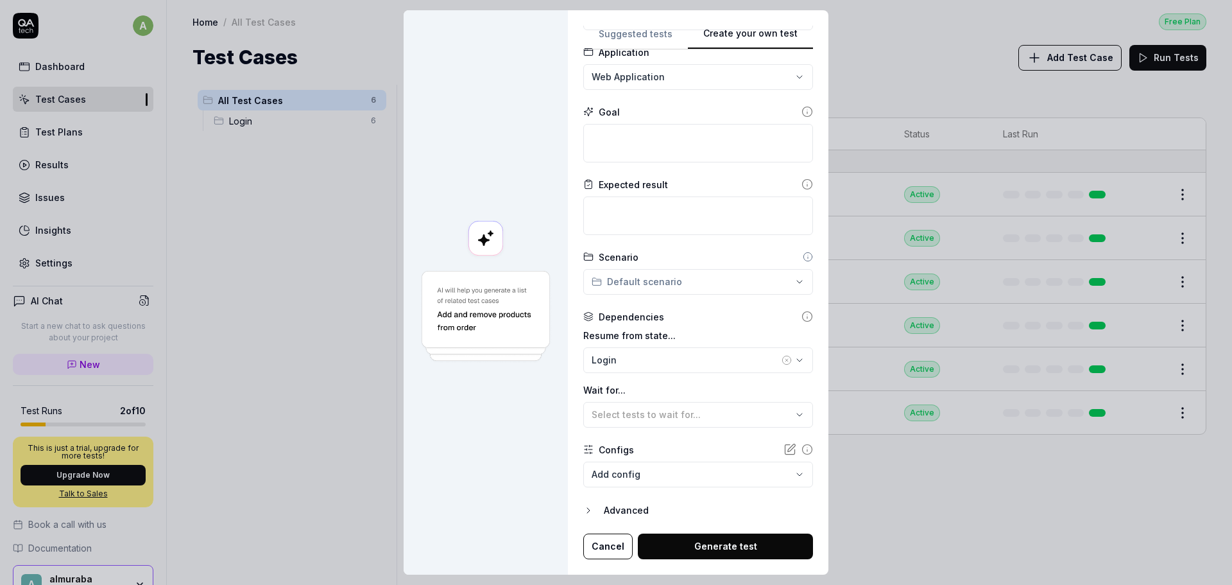
scroll to position [0, 0]
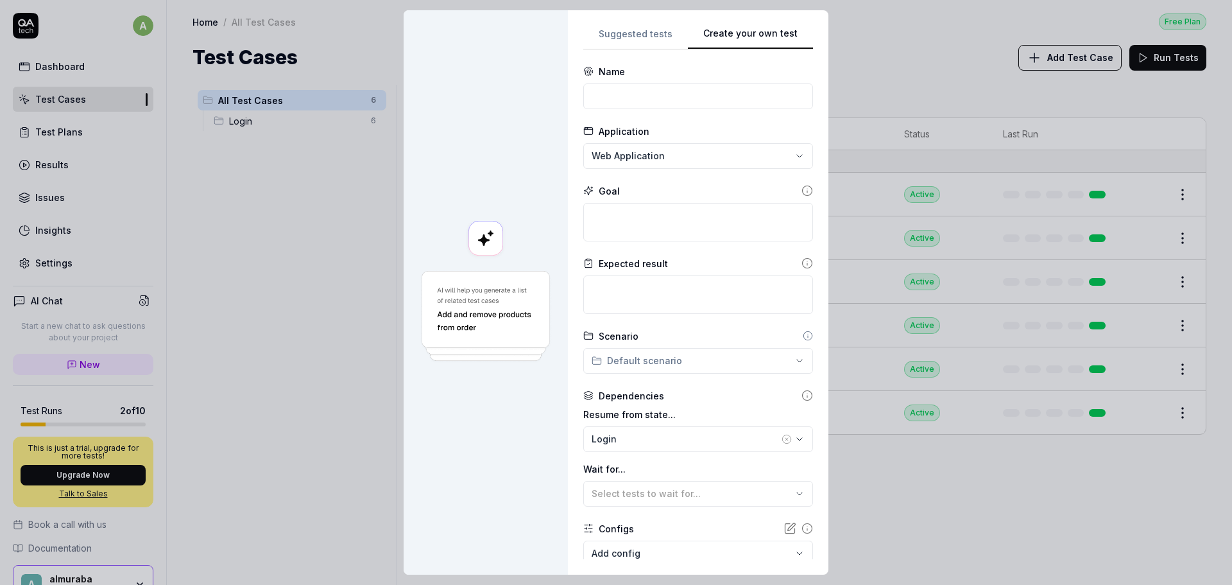
click at [646, 40] on div "**********" at bounding box center [616, 292] width 1232 height 585
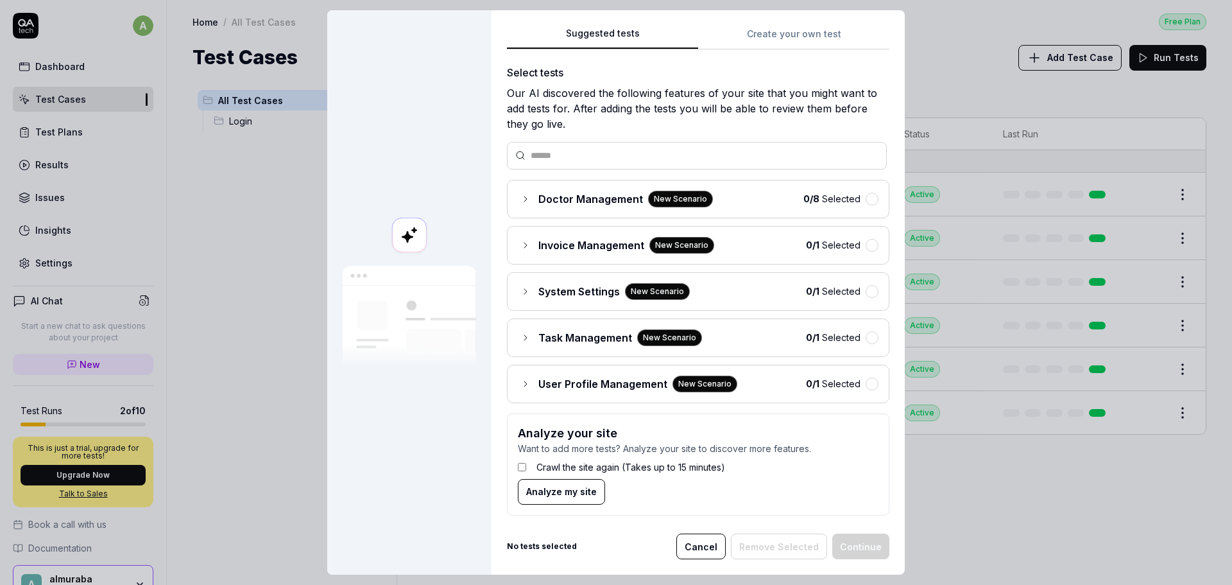
click at [851, 204] on div "0 / 8 Selected" at bounding box center [840, 198] width 75 height 13
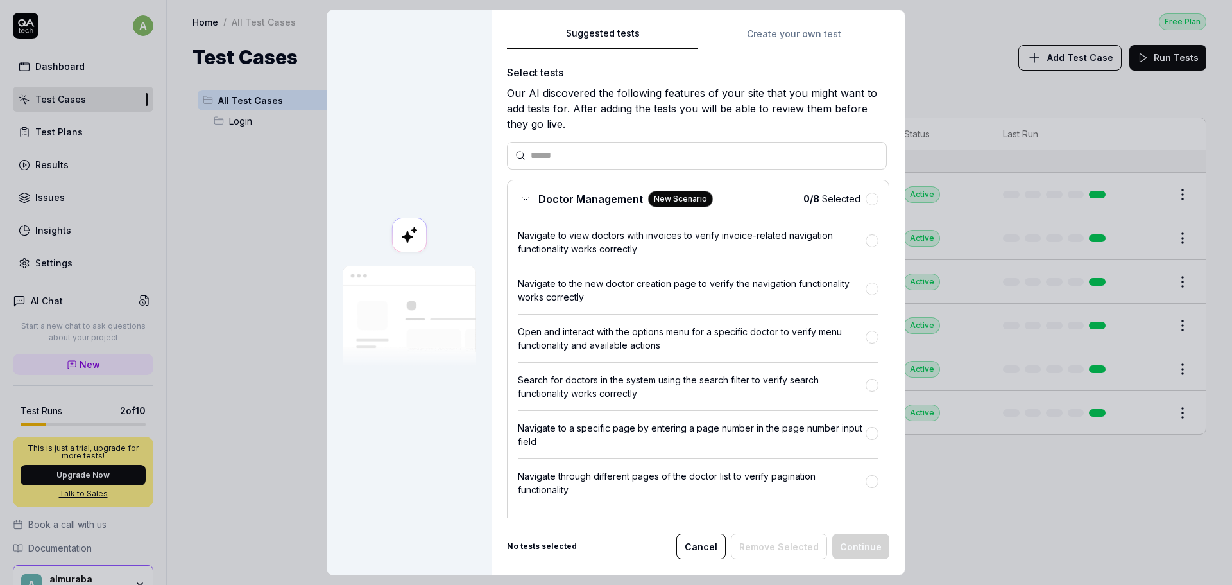
click at [782, 206] on div "Doctor Management New Scenario 0 / 8 Selected" at bounding box center [698, 199] width 361 height 17
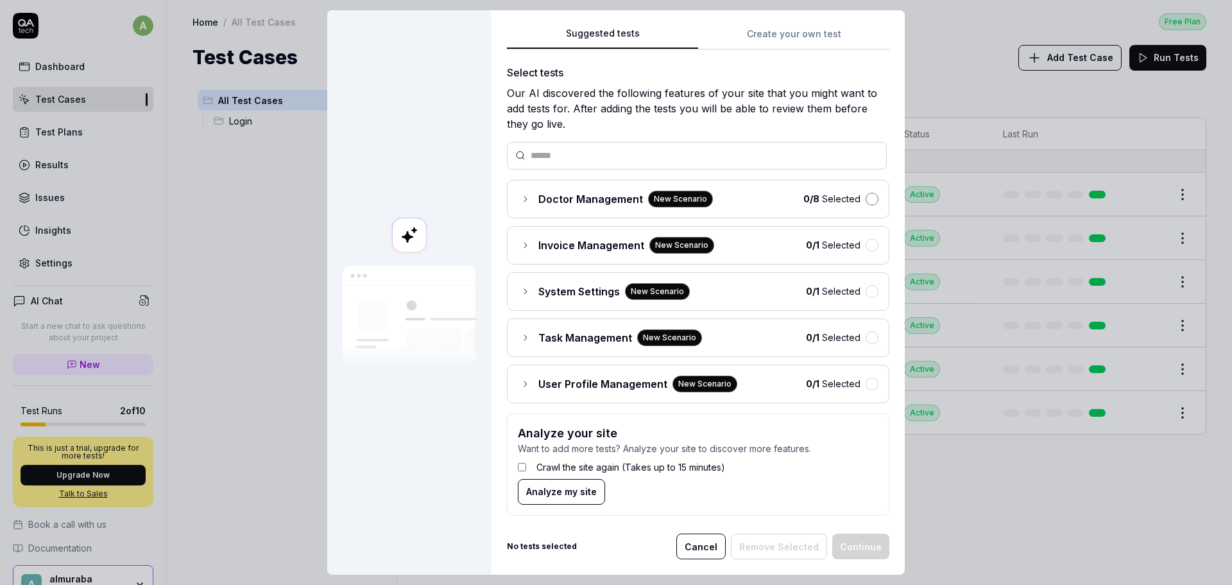
click at [866, 198] on button "button" at bounding box center [872, 199] width 13 height 13
click at [866, 247] on button "button" at bounding box center [872, 245] width 13 height 13
click at [866, 294] on button "button" at bounding box center [872, 291] width 13 height 13
click at [866, 337] on button "button" at bounding box center [872, 337] width 13 height 13
click at [866, 384] on button "button" at bounding box center [872, 383] width 13 height 13
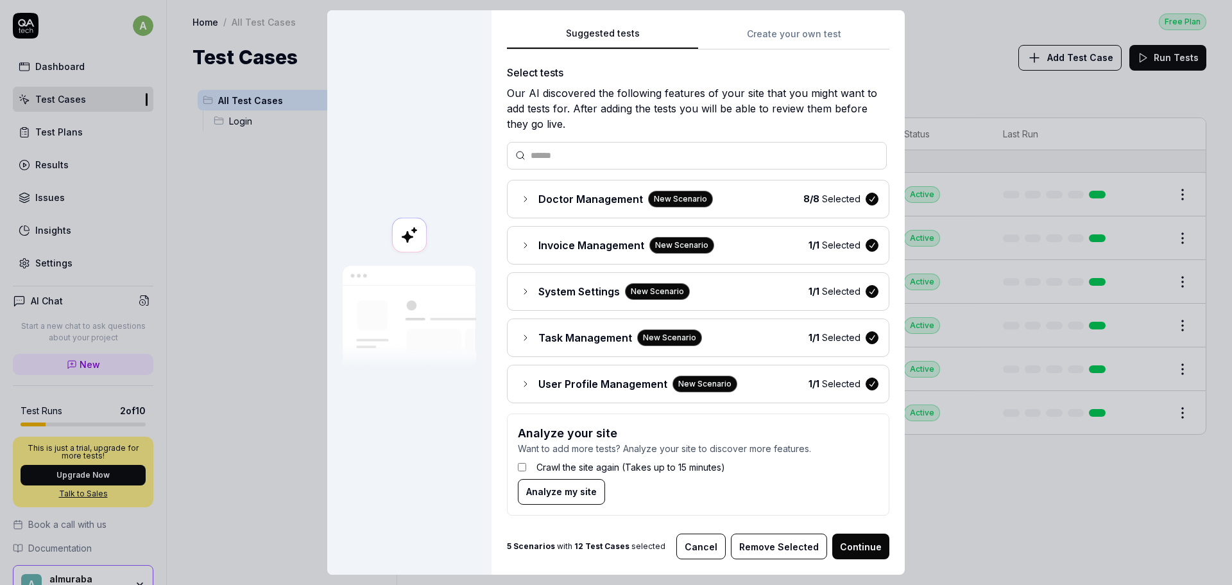
click at [873, 538] on button "Continue" at bounding box center [860, 546] width 57 height 26
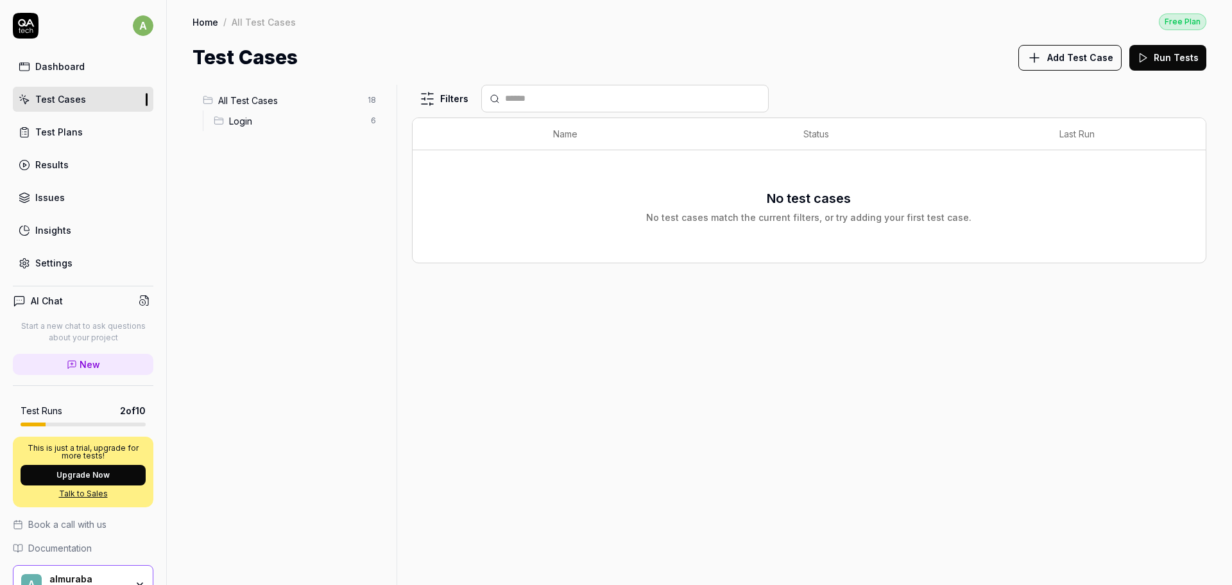
click at [266, 100] on span "All Test Cases" at bounding box center [289, 100] width 142 height 13
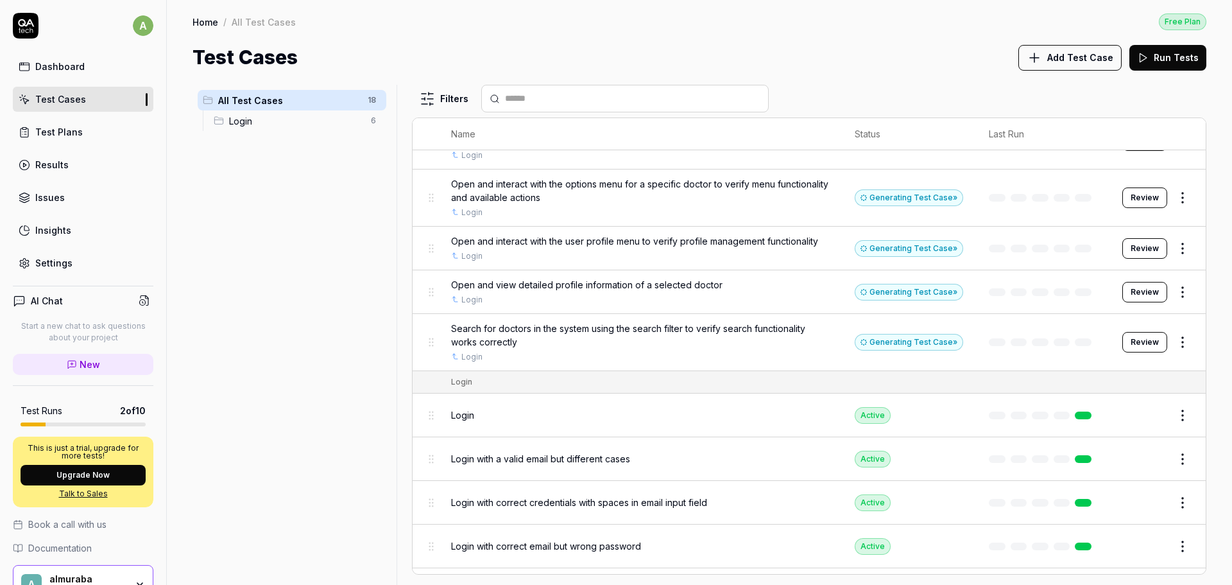
scroll to position [304, 0]
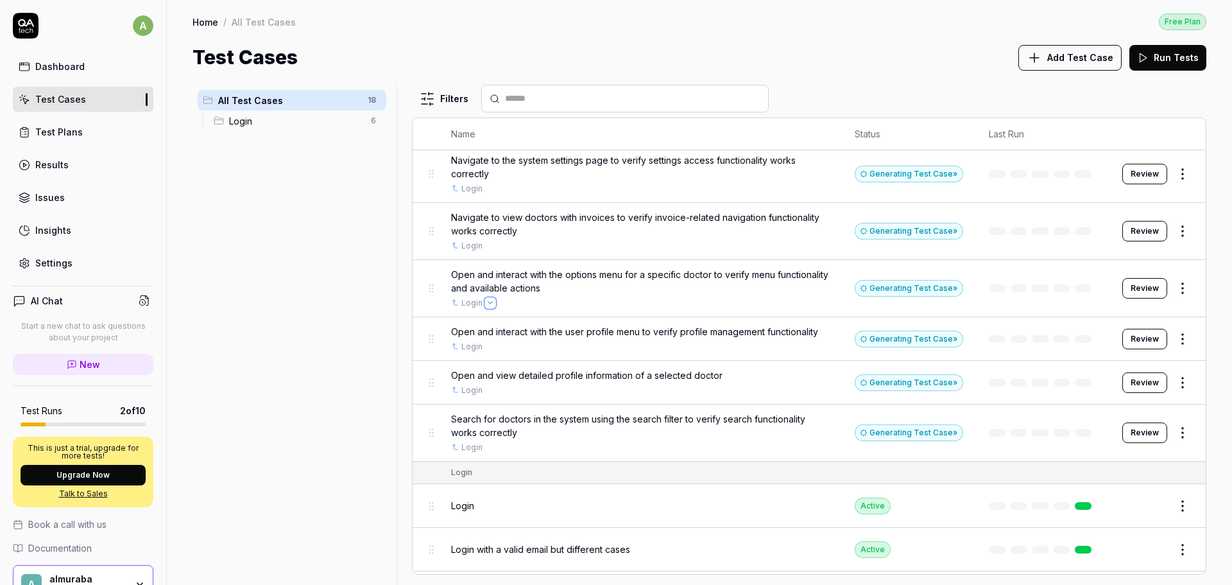
click at [488, 302] on icon "Open selector" at bounding box center [490, 303] width 4 height 2
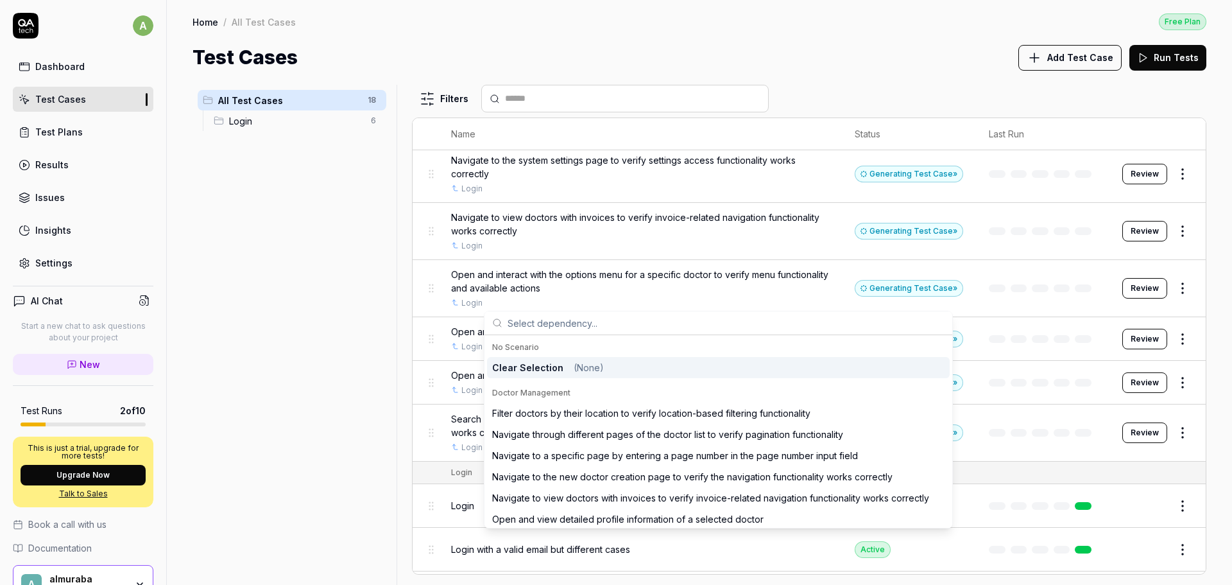
click at [327, 273] on div "All Test Cases 18 Login 6" at bounding box center [292, 327] width 199 height 484
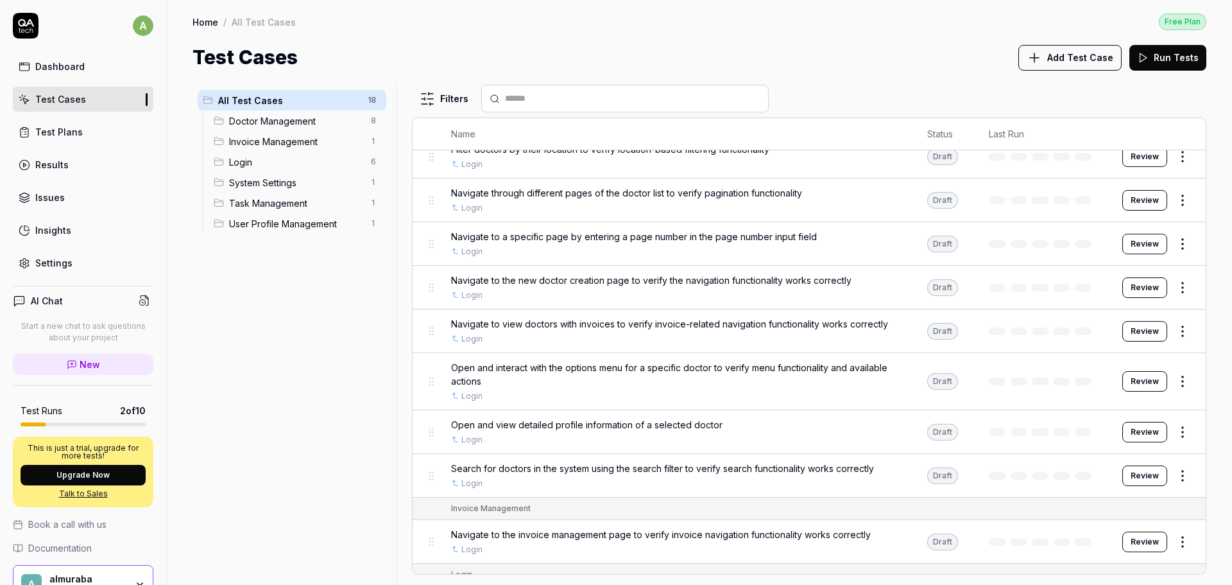
scroll to position [0, 0]
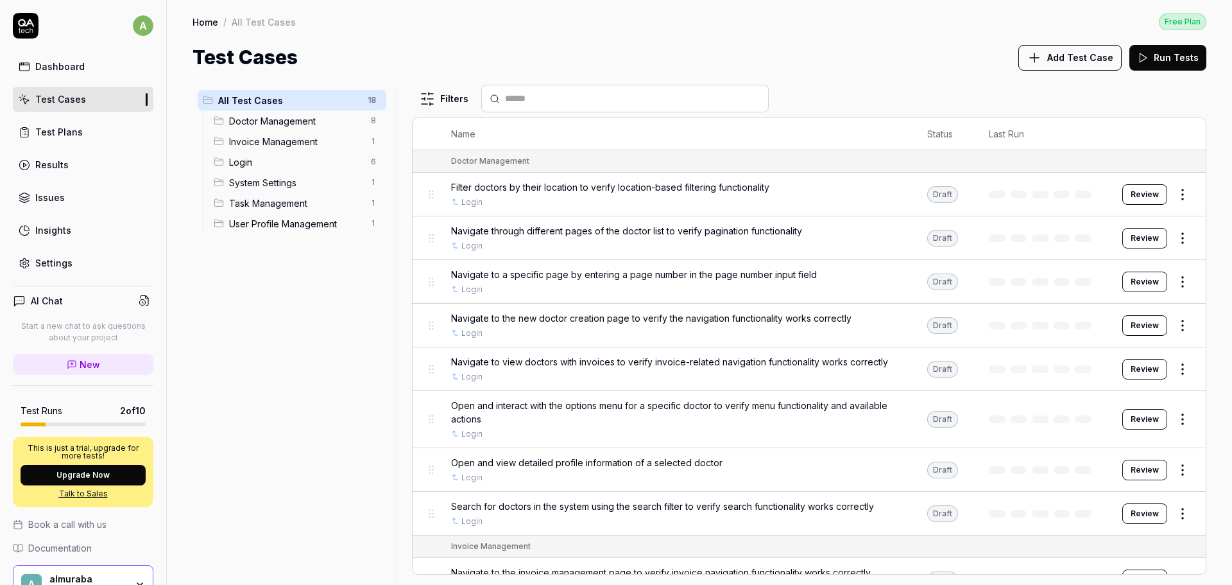
click at [1172, 65] on button "Run Tests" at bounding box center [1167, 58] width 77 height 26
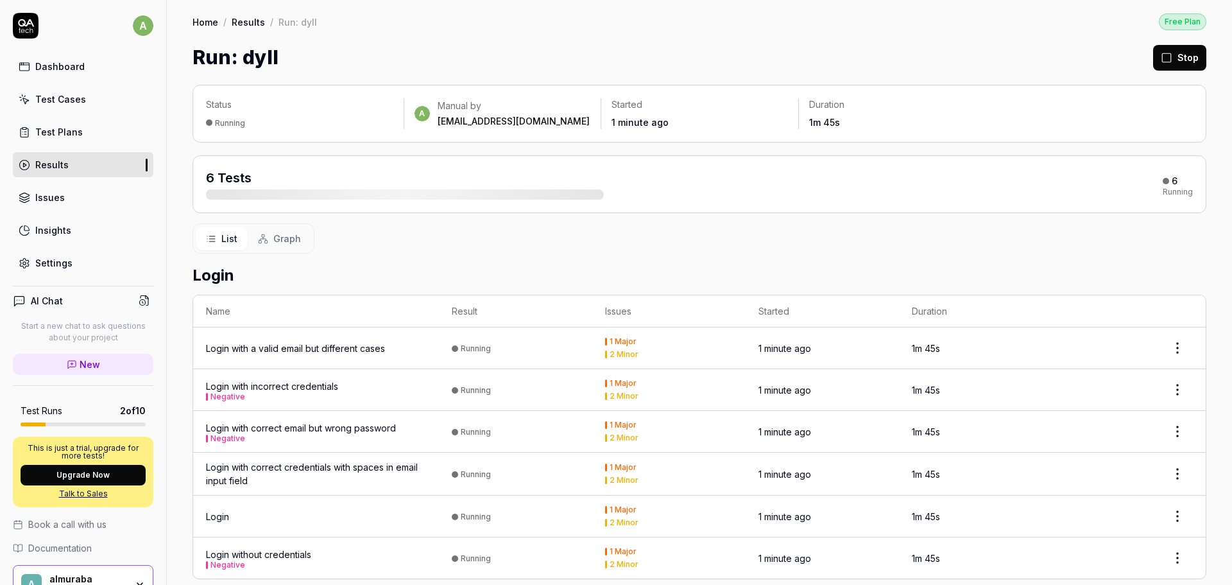
click at [282, 236] on span "Graph" at bounding box center [287, 238] width 28 height 13
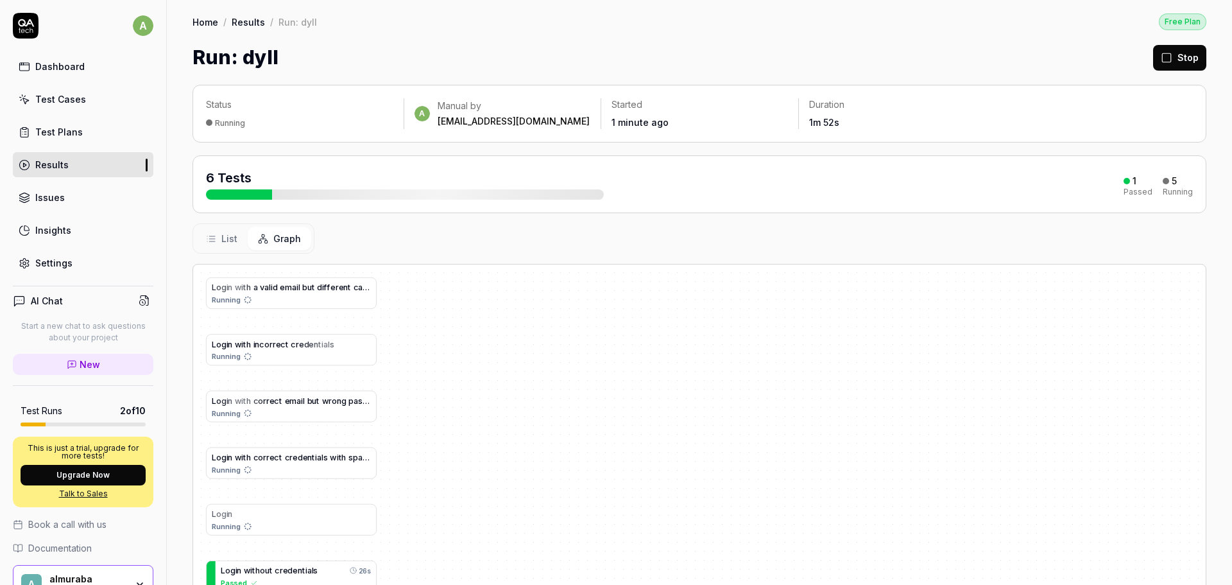
click at [219, 241] on button "List" at bounding box center [222, 239] width 52 height 24
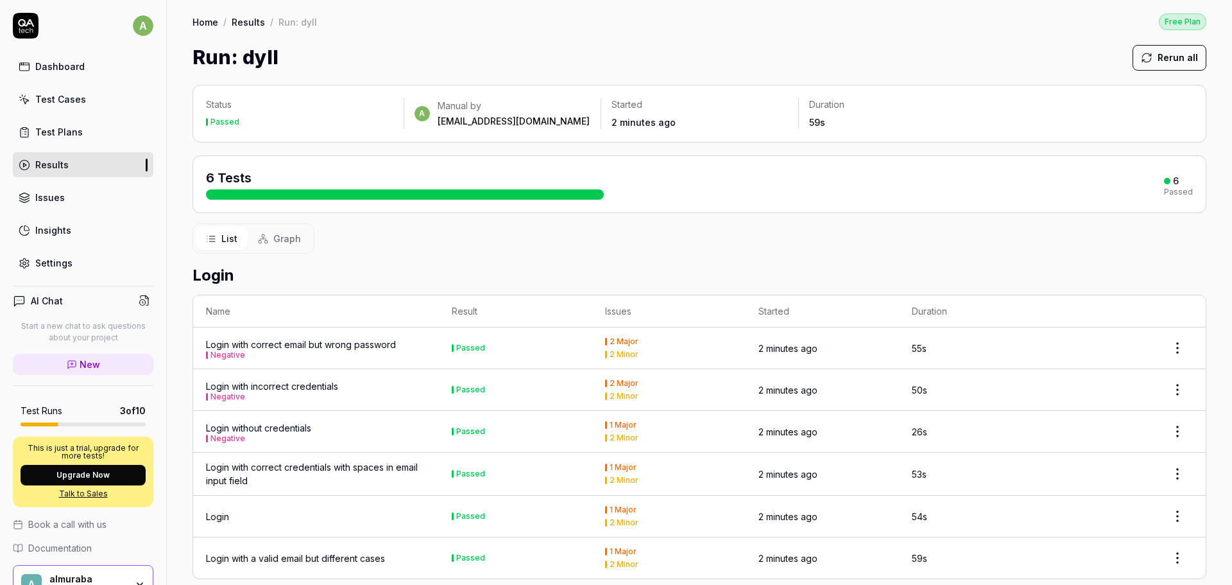
click at [651, 193] on div "6 Tests 6 Passed" at bounding box center [699, 184] width 987 height 31
click at [93, 99] on link "Test Cases" at bounding box center [83, 99] width 141 height 25
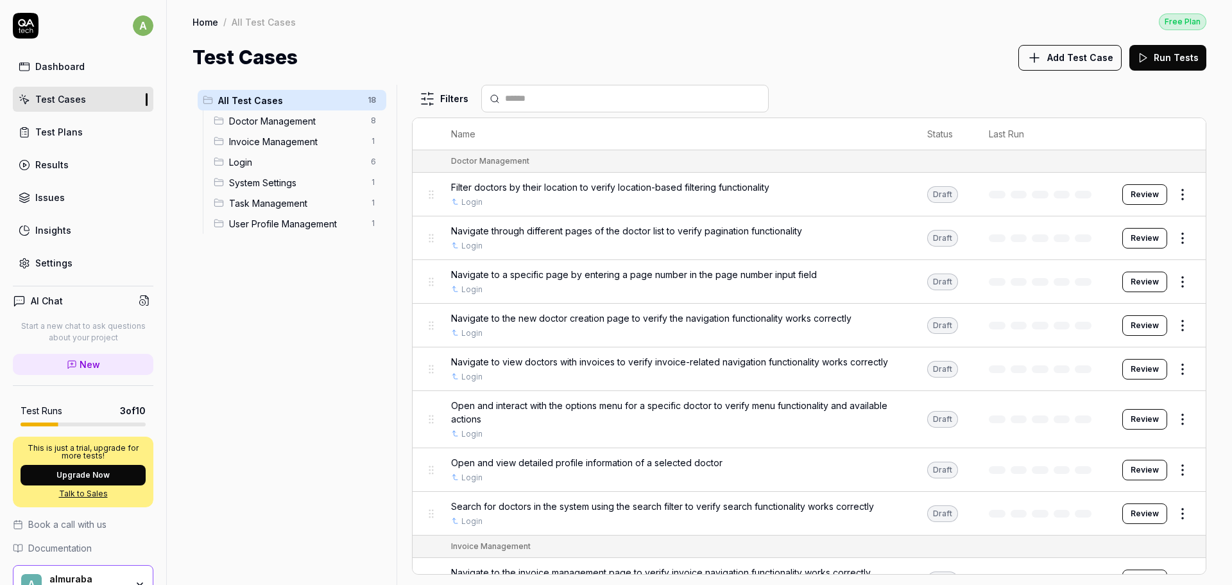
click at [1126, 195] on button "Review" at bounding box center [1144, 194] width 45 height 21
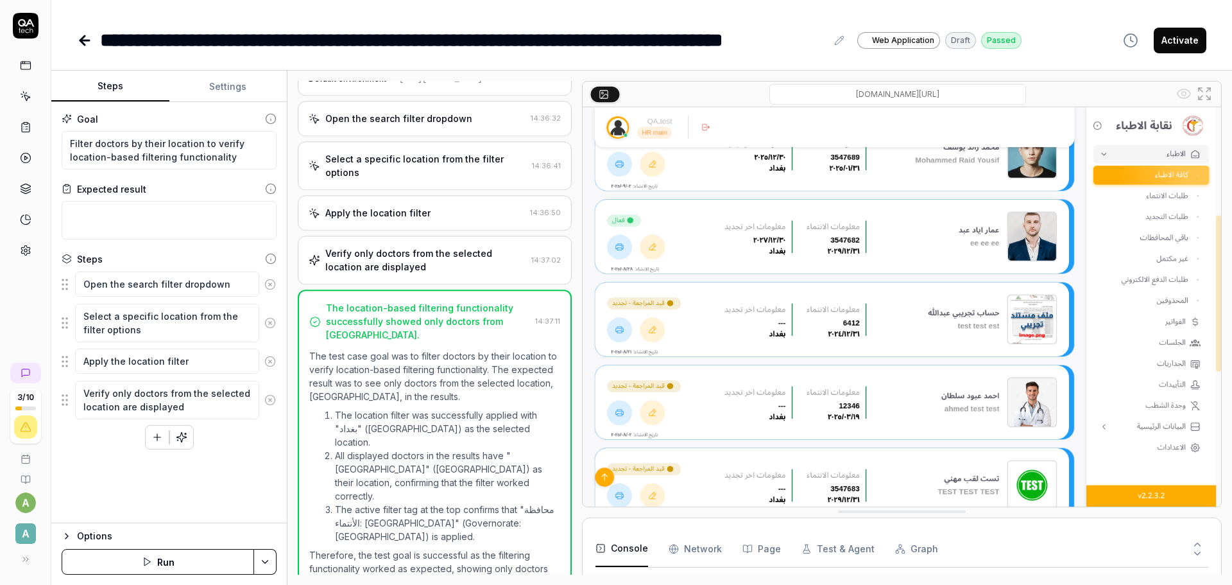
scroll to position [39, 0]
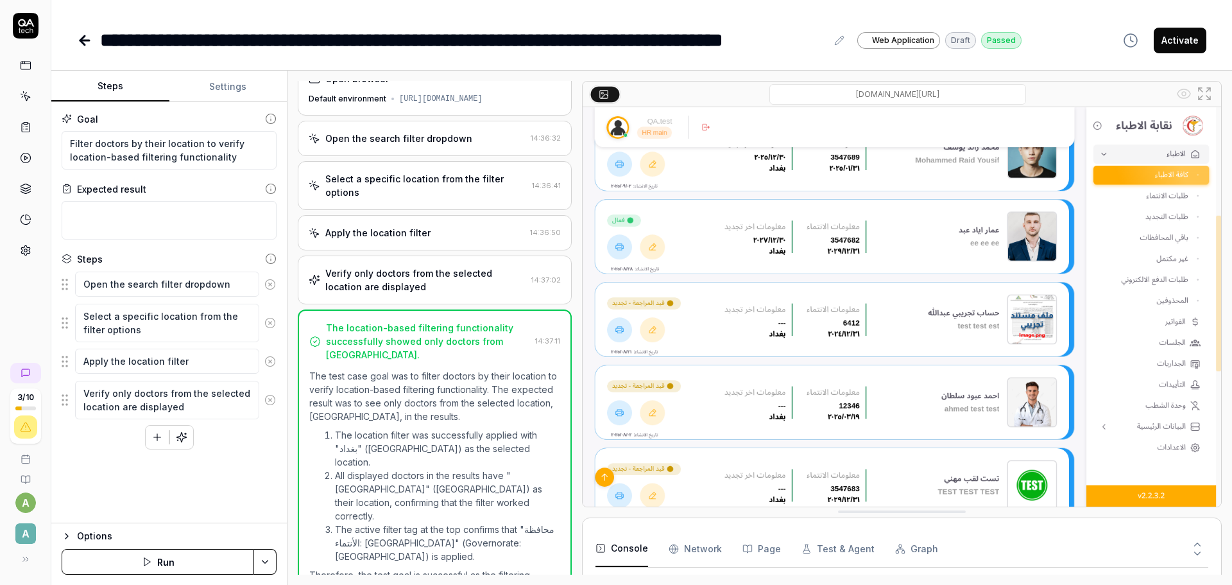
scroll to position [39, 0]
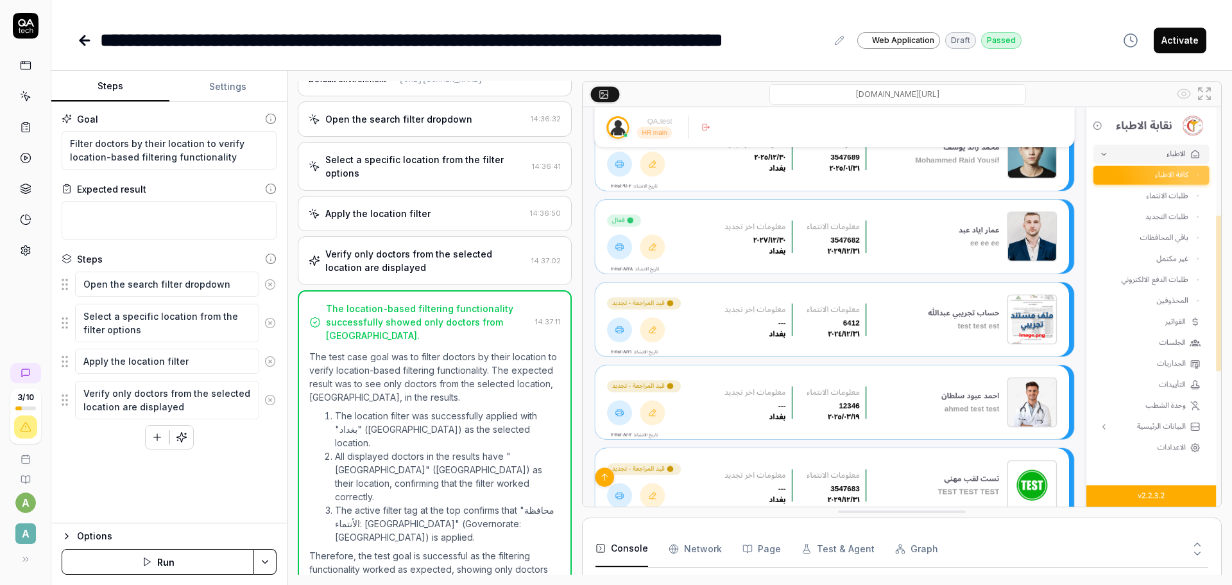
click at [1178, 40] on button "Activate" at bounding box center [1180, 41] width 53 height 26
click at [180, 560] on button "Run" at bounding box center [158, 562] width 193 height 26
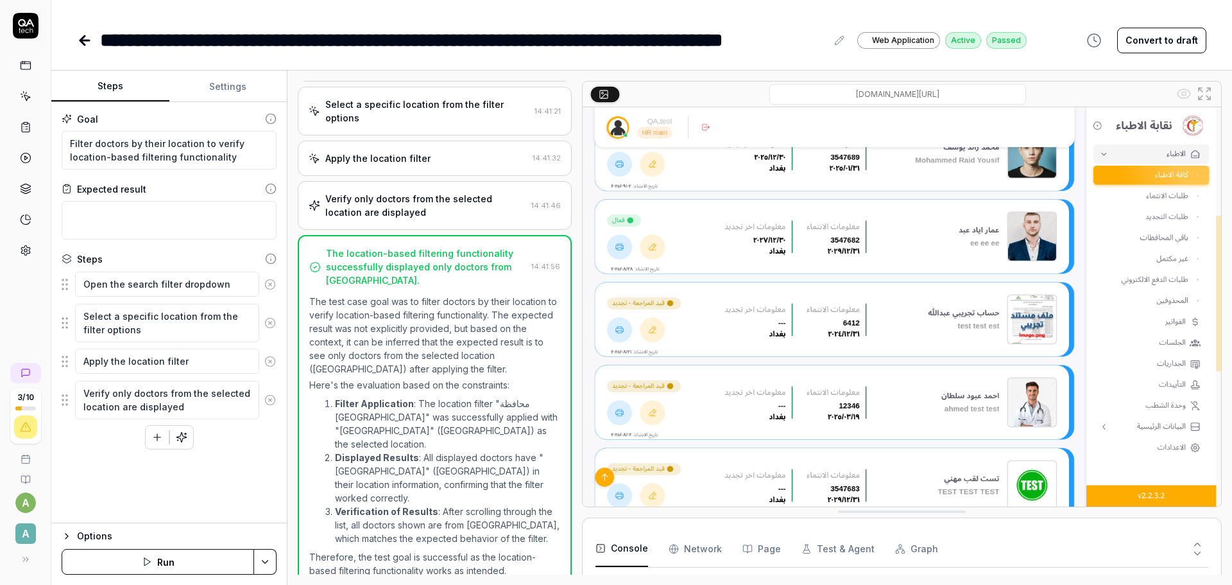
scroll to position [96, 0]
click at [85, 40] on icon at bounding box center [84, 40] width 9 height 0
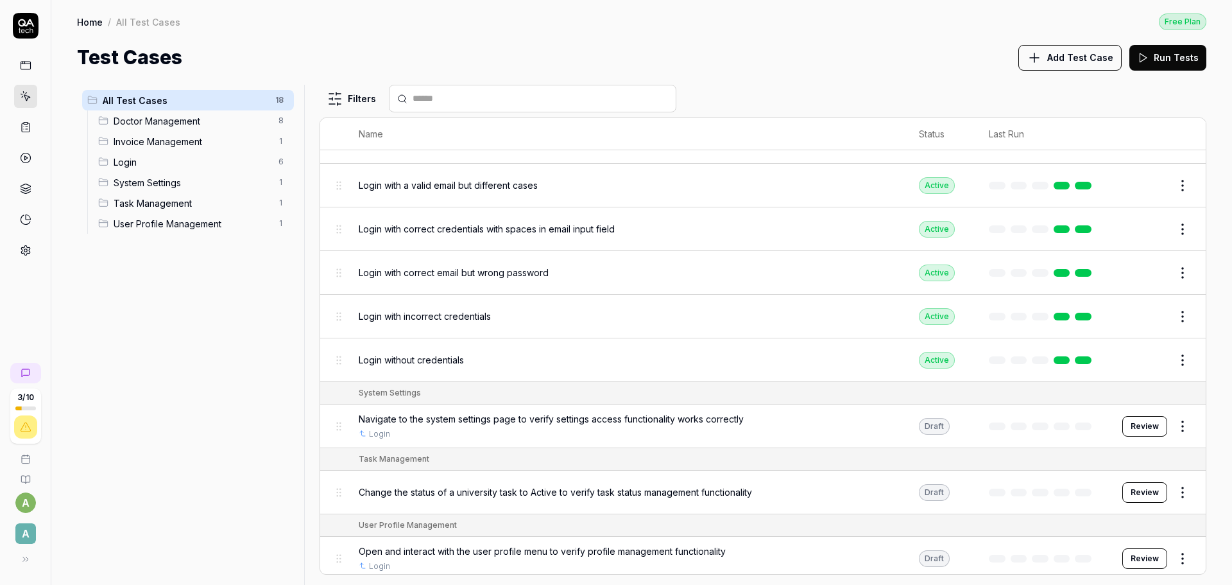
scroll to position [496, 0]
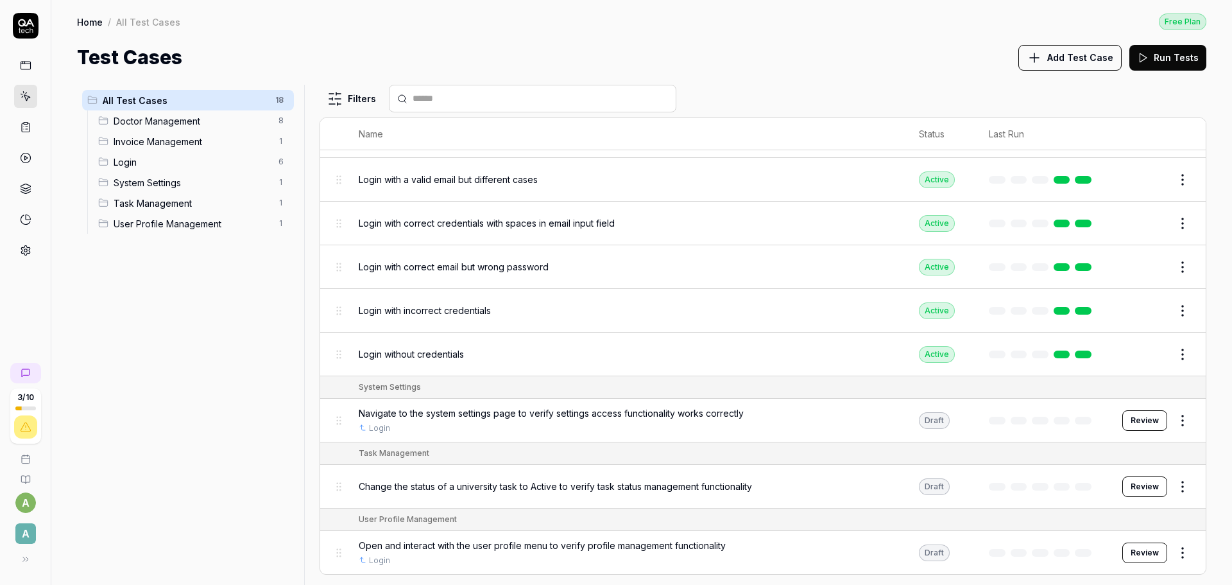
click at [690, 550] on span "Open and interact with the user profile menu to verify profile management funct…" at bounding box center [542, 544] width 367 height 13
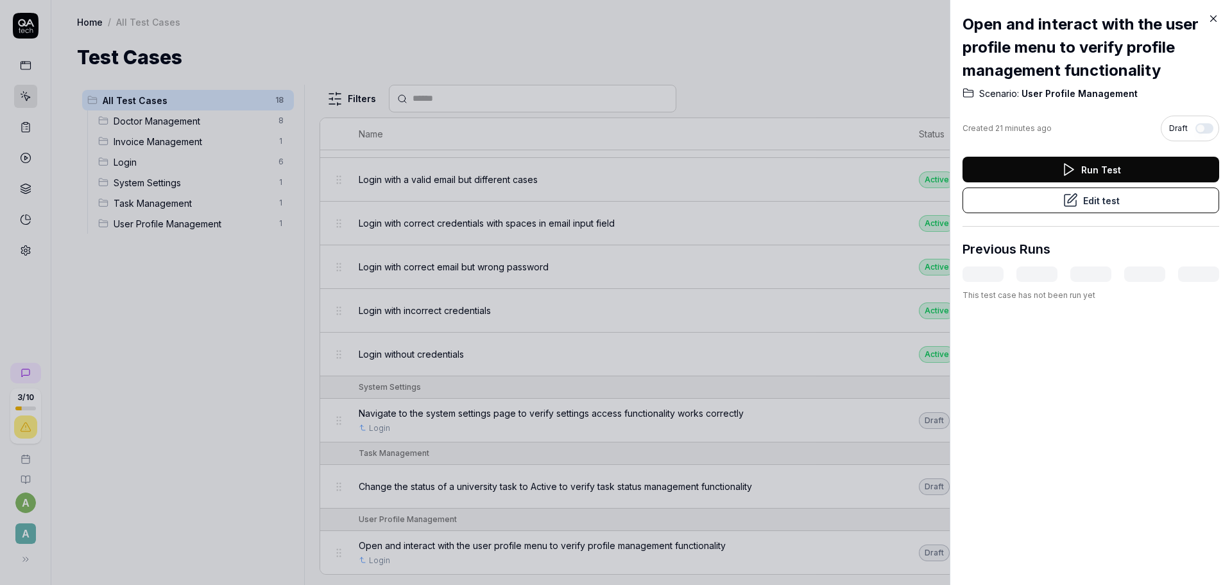
click at [1083, 169] on button "Run Test" at bounding box center [1091, 170] width 257 height 26
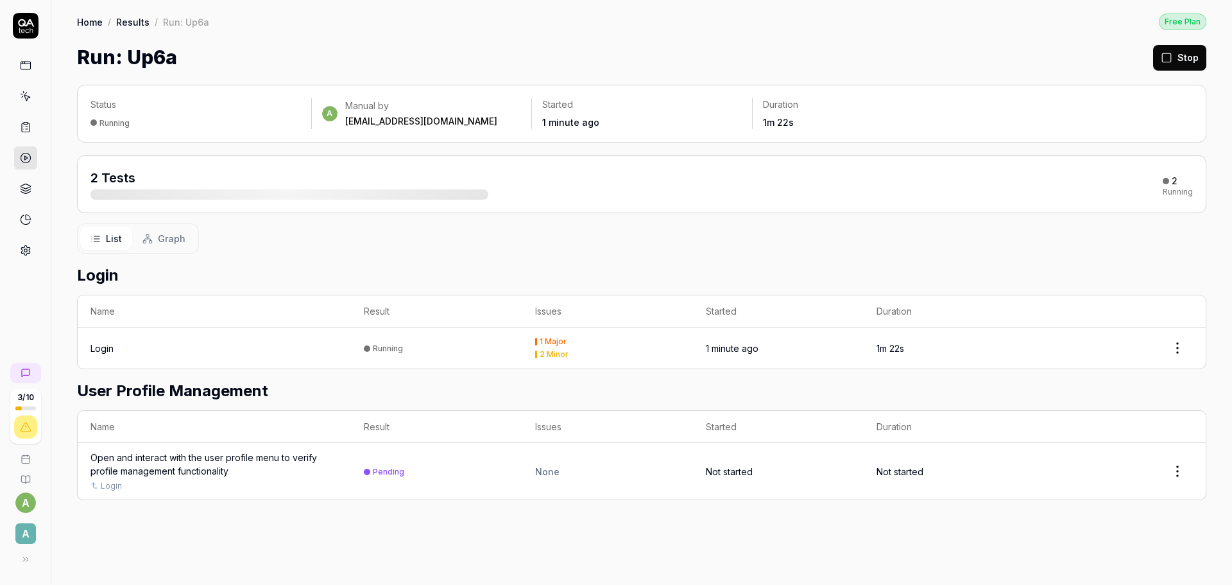
click at [417, 341] on td "Running" at bounding box center [436, 347] width 171 height 41
click at [1179, 348] on html "3 / 10 a a Home / Results / Run: Up6a Free Plan Home / Results / Run: Up6a Free…" at bounding box center [616, 292] width 1232 height 585
click at [142, 356] on html "4 / 10 a a Home / Results / Run: Up6a Free Plan Home / Results / Run: Up6a Free…" at bounding box center [616, 292] width 1232 height 585
click at [142, 348] on div "Login" at bounding box center [214, 347] width 248 height 13
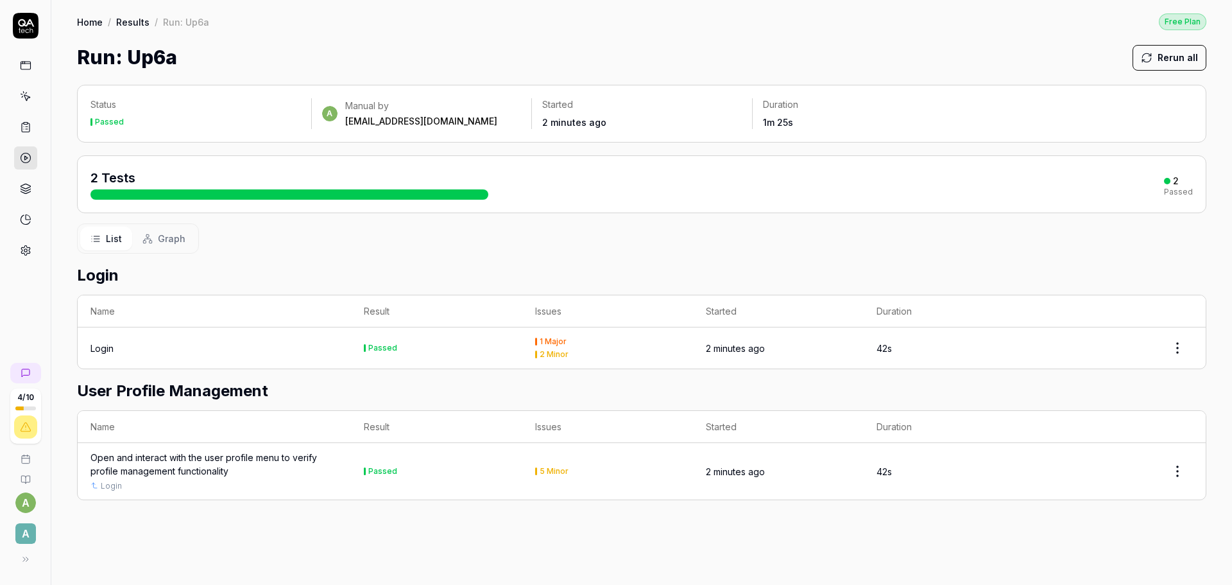
click at [491, 345] on td "Passed" at bounding box center [436, 347] width 171 height 41
click at [505, 191] on div "2 Tests 2 Passed" at bounding box center [641, 184] width 1102 height 31
click at [676, 465] on td "5 Minor" at bounding box center [607, 471] width 171 height 56
click at [216, 463] on div "Open and interact with the user profile menu to verify profile management funct…" at bounding box center [214, 463] width 248 height 27
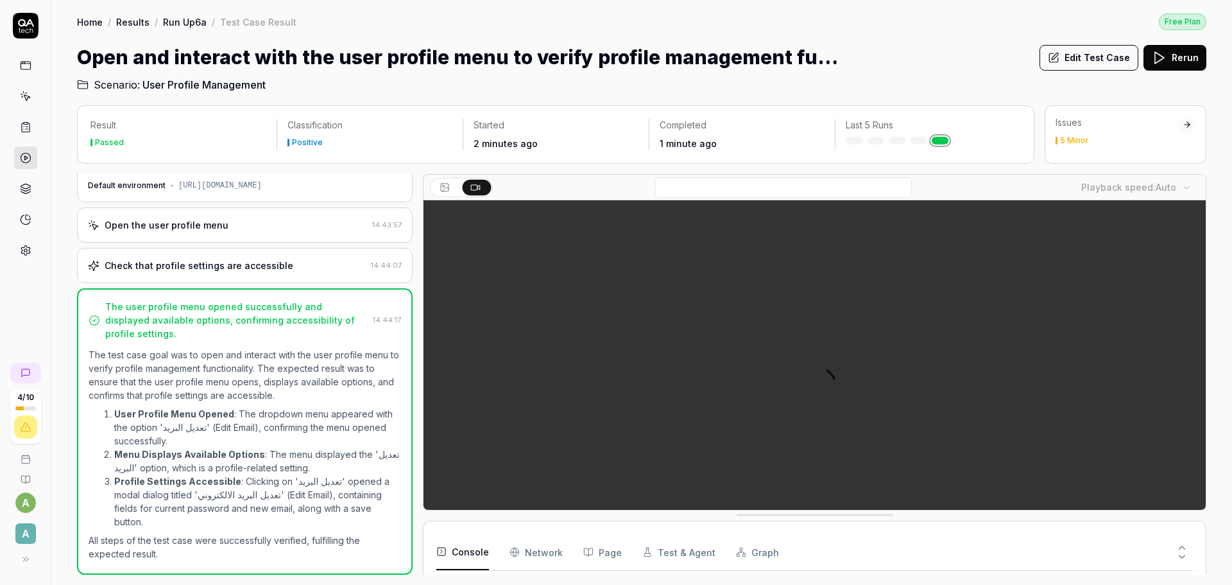
scroll to position [38, 0]
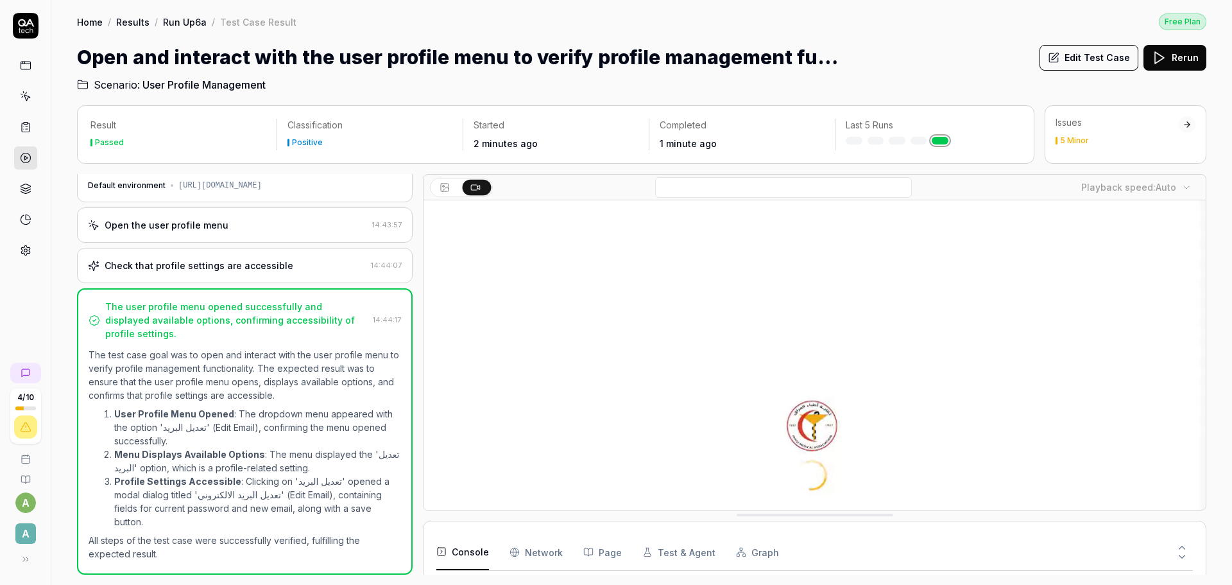
click at [1183, 185] on body "4 / 10 a a Home / Results / Run Up6a / Test Case Result Free Plan Home / Result…" at bounding box center [616, 292] width 1232 height 585
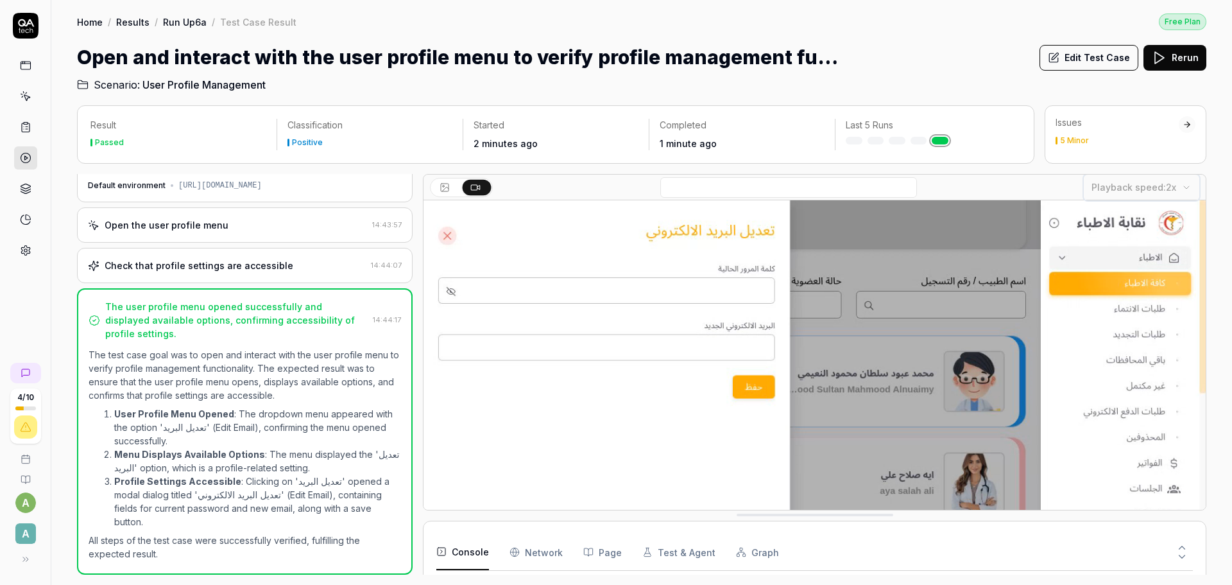
scroll to position [0, 0]
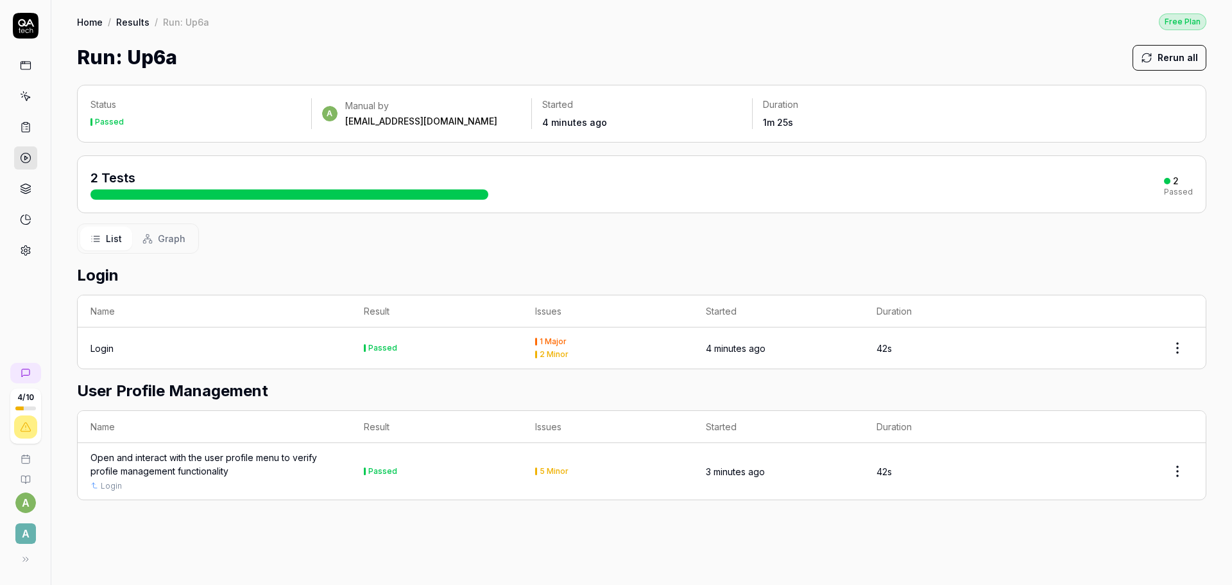
click at [163, 234] on span "Graph" at bounding box center [172, 238] width 28 height 13
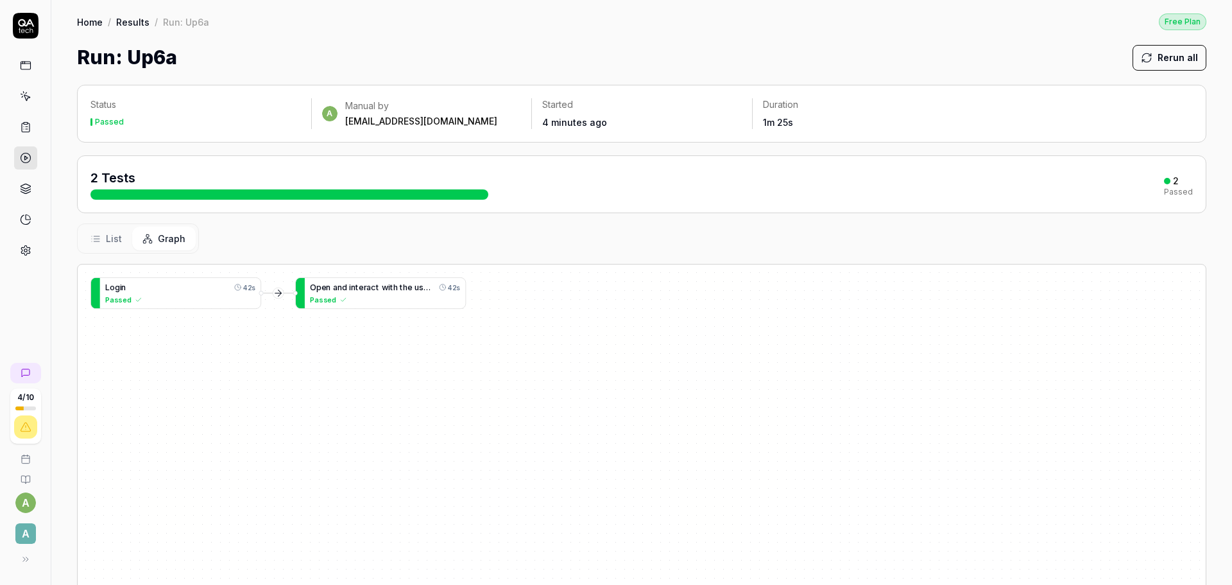
click at [116, 236] on span "List" at bounding box center [114, 238] width 16 height 13
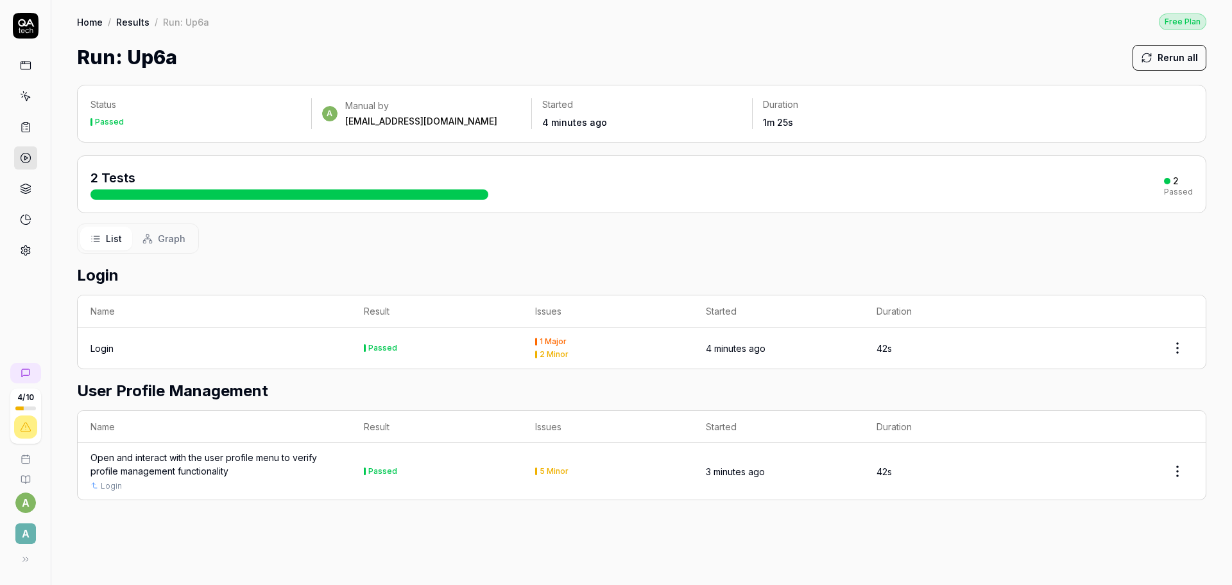
click at [560, 339] on div "1 Major" at bounding box center [553, 342] width 27 height 8
click at [112, 233] on span "List" at bounding box center [114, 238] width 16 height 13
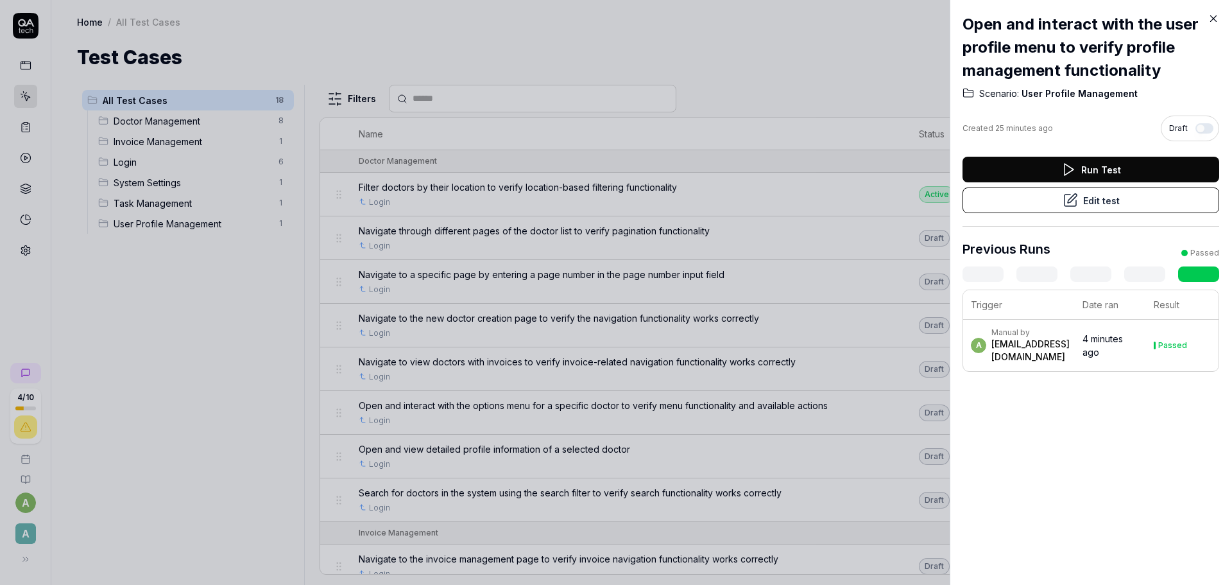
click at [1217, 19] on icon at bounding box center [1214, 19] width 12 height 12
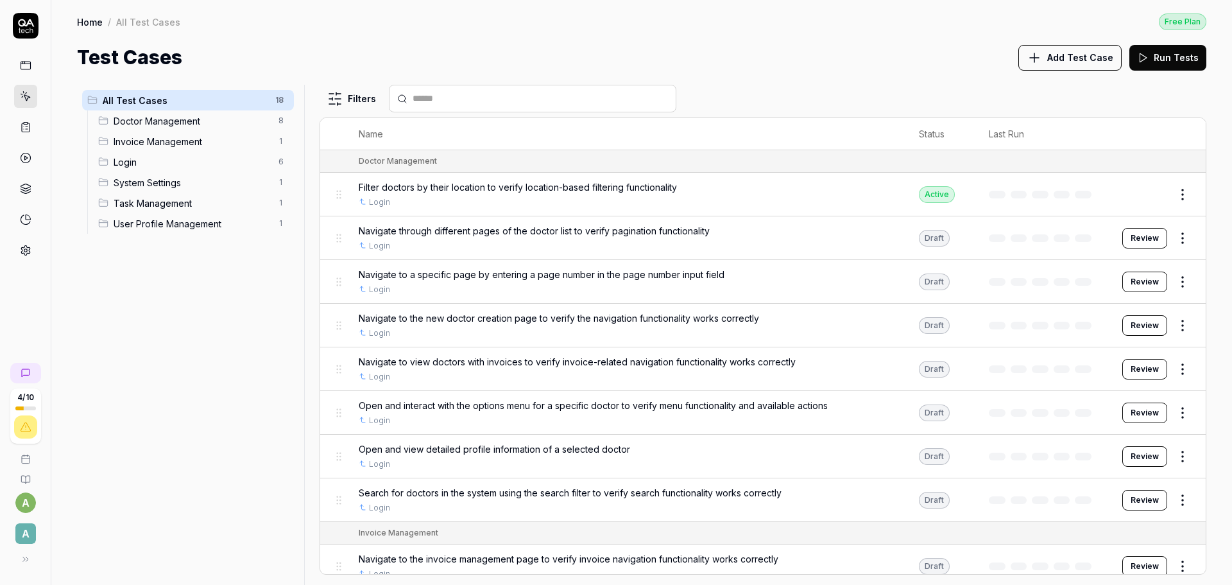
click at [1134, 373] on button "Review" at bounding box center [1144, 369] width 45 height 21
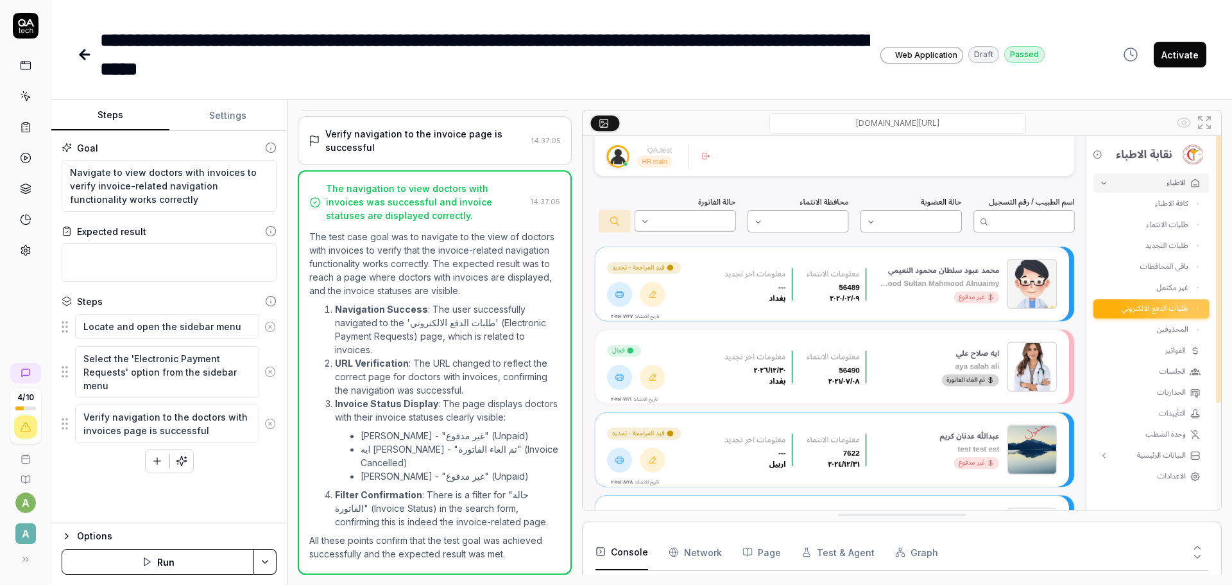
scroll to position [173, 0]
click at [1176, 61] on button "Activate" at bounding box center [1180, 55] width 53 height 26
click at [457, 356] on li "URL Verification : The URL changed to reflect the correct page for doctors with…" at bounding box center [447, 376] width 225 height 40
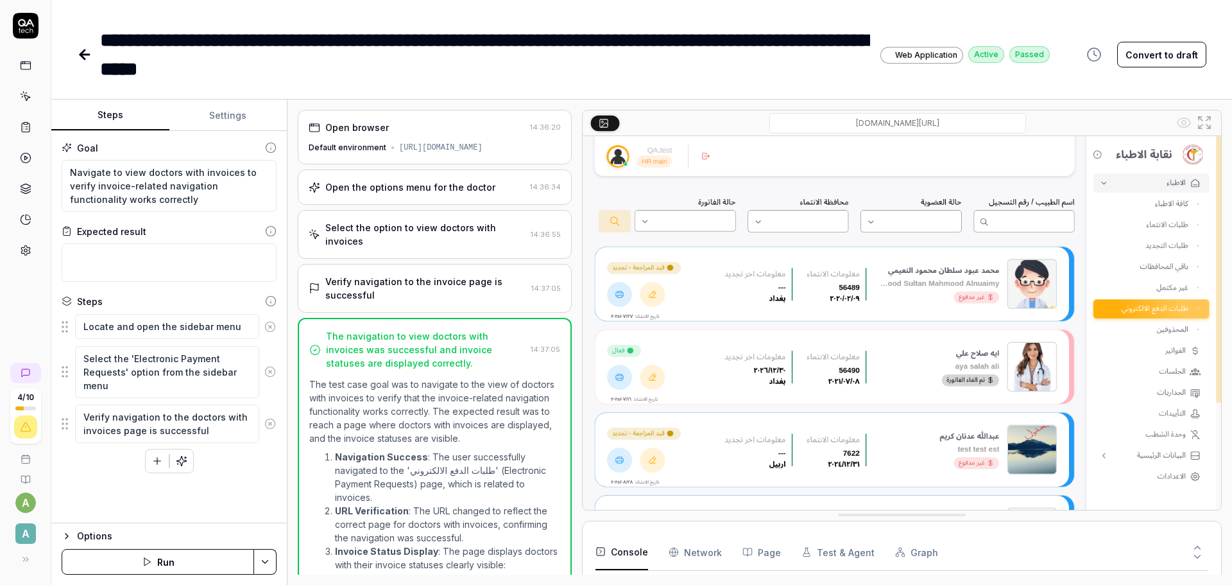
click at [439, 293] on div "Verify navigation to the invoice page is successful" at bounding box center [425, 288] width 201 height 27
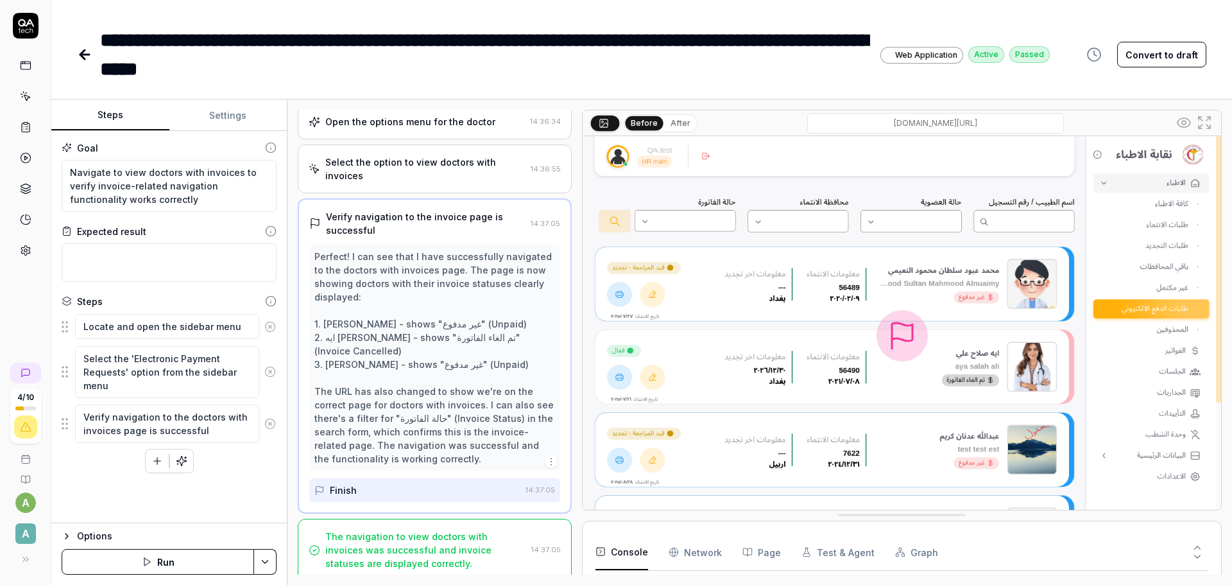
scroll to position [97, 0]
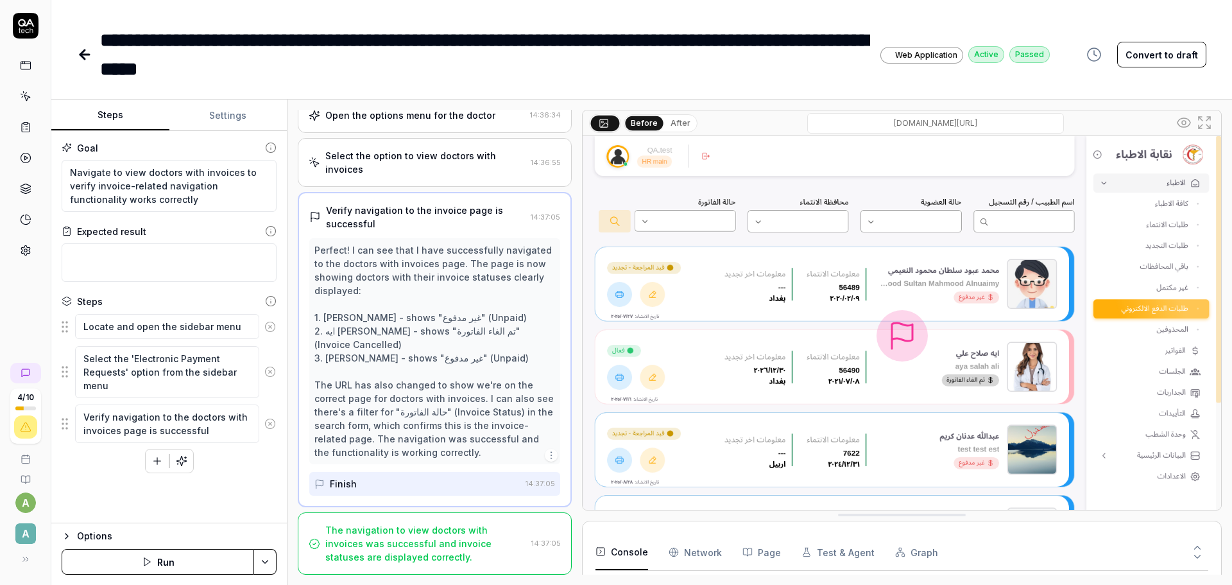
click at [429, 548] on div "The navigation to view doctors with invoices was successful and invoice statuse…" at bounding box center [425, 543] width 201 height 40
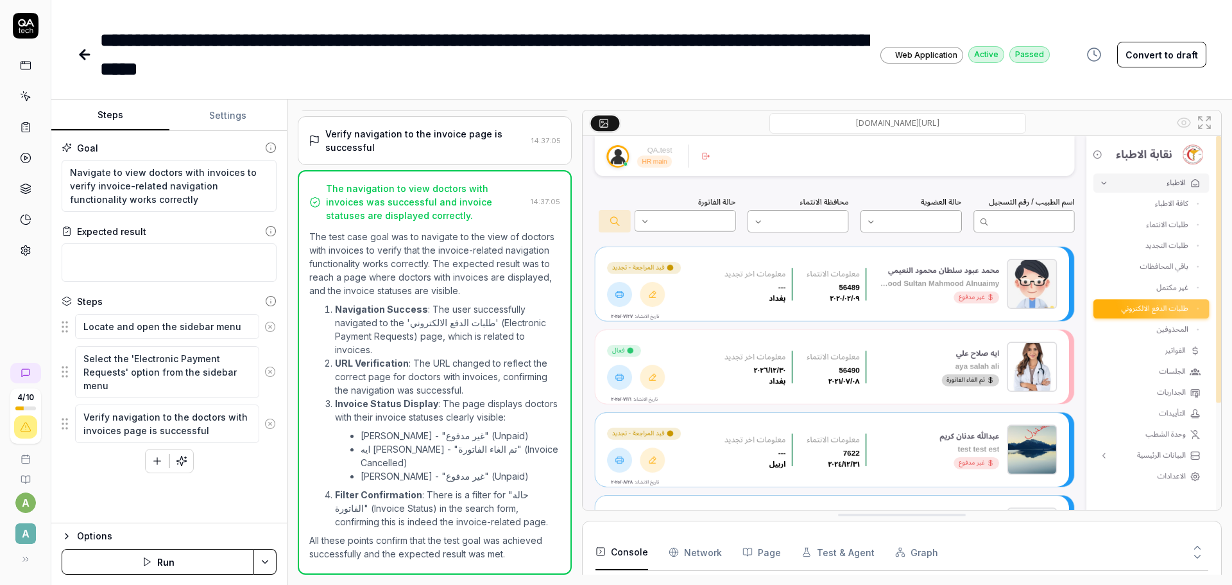
scroll to position [173, 0]
type textarea "*"
